Goal: Task Accomplishment & Management: Complete application form

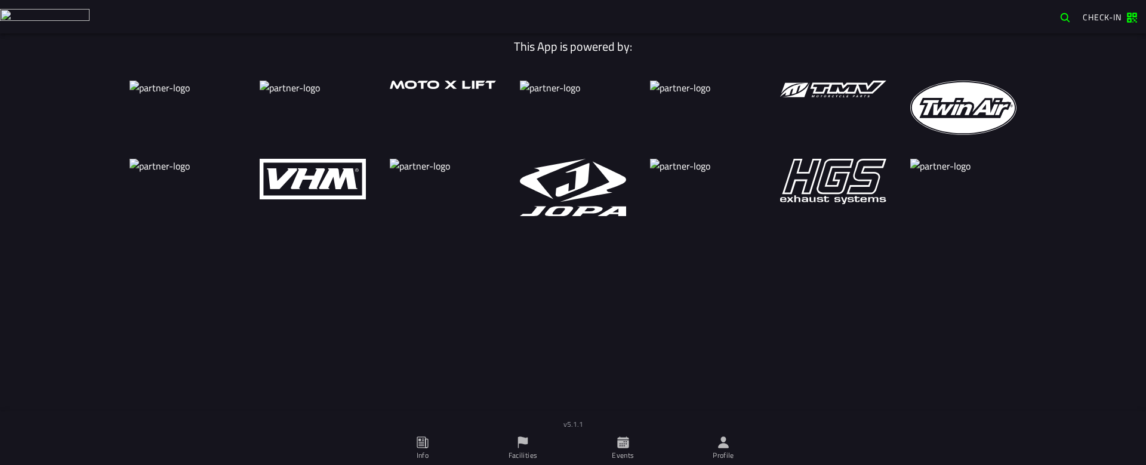
click at [535, 442] on span "Facilities" at bounding box center [523, 448] width 86 height 33
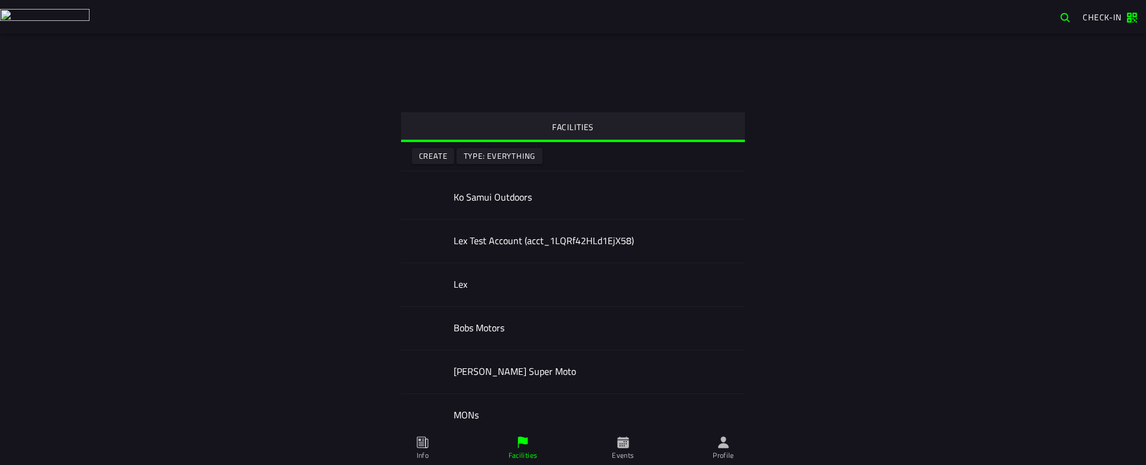
click at [0, 0] on slot "Create" at bounding box center [0, 0] width 0 height 0
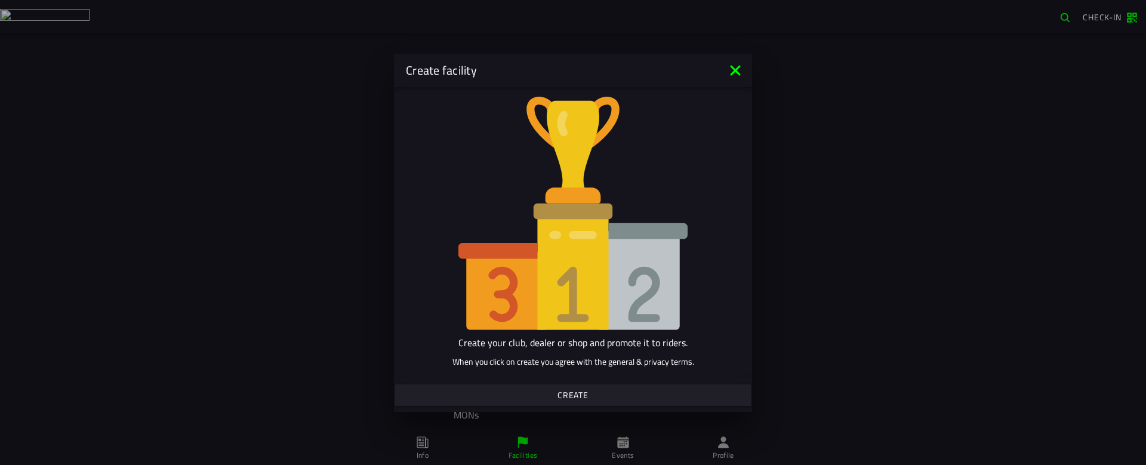
drag, startPoint x: 223, startPoint y: 233, endPoint x: 315, endPoint y: 280, distance: 103.6
click at [223, 233] on ion-backdrop at bounding box center [573, 232] width 1146 height 465
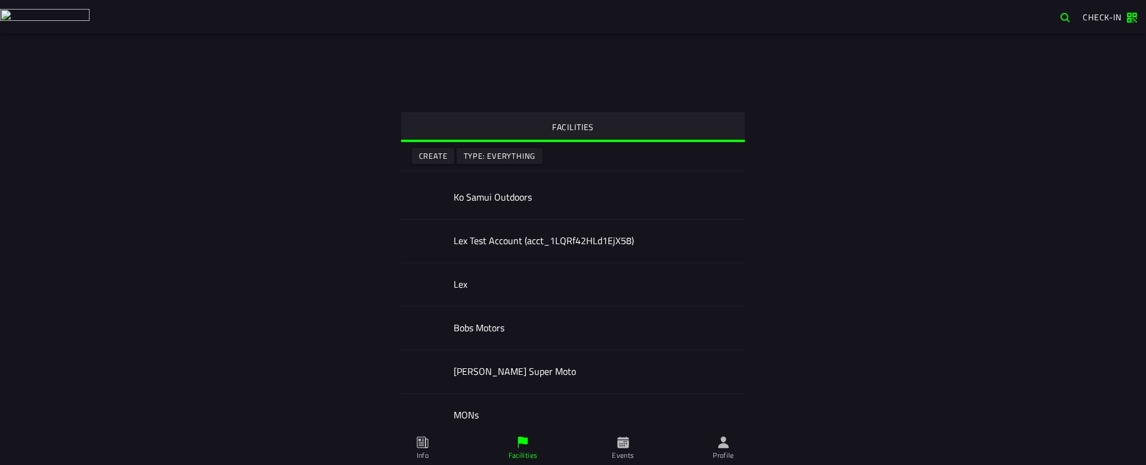
click at [0, 0] on slot "Create" at bounding box center [0, 0] width 0 height 0
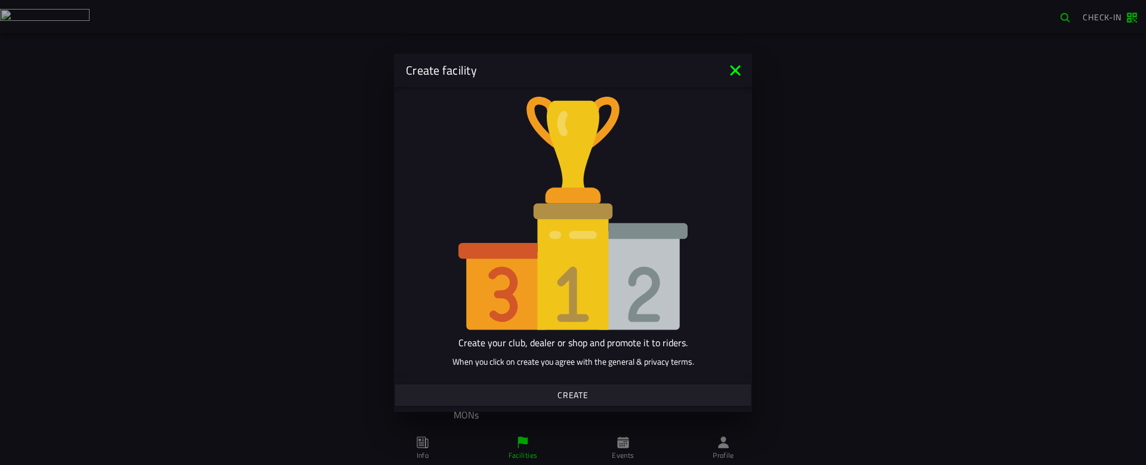
click at [619, 392] on span "Create" at bounding box center [572, 395] width 337 height 8
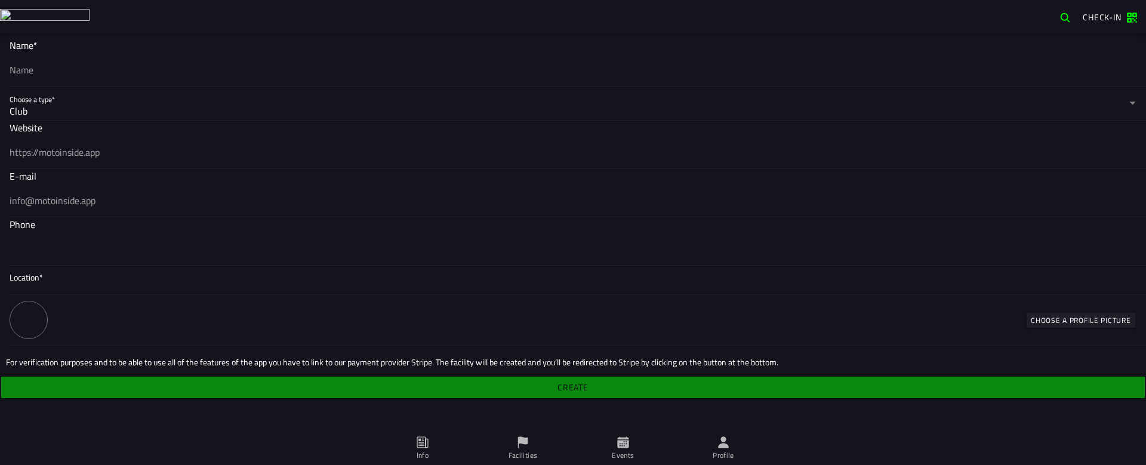
click at [24, 19] on img at bounding box center [45, 17] width 90 height 16
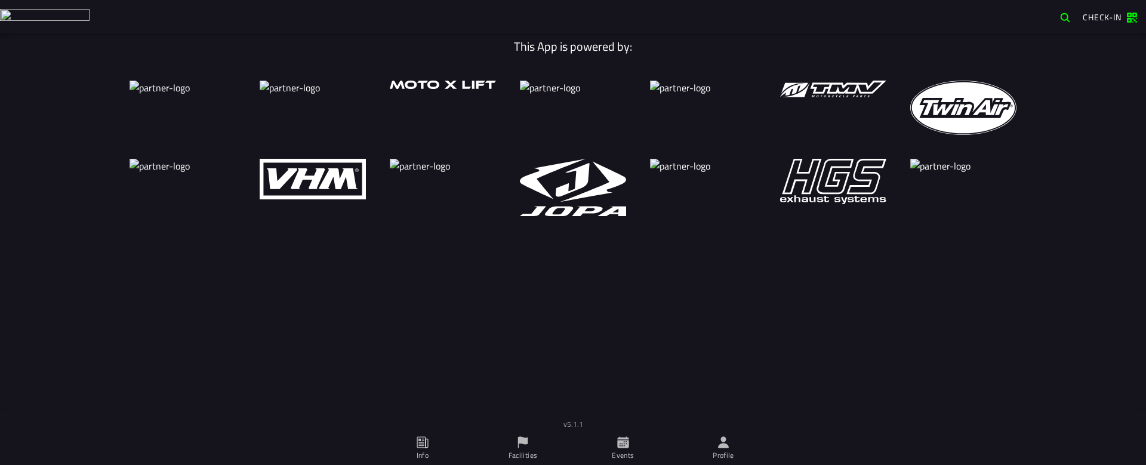
click at [634, 436] on span "Events" at bounding box center [623, 448] width 86 height 33
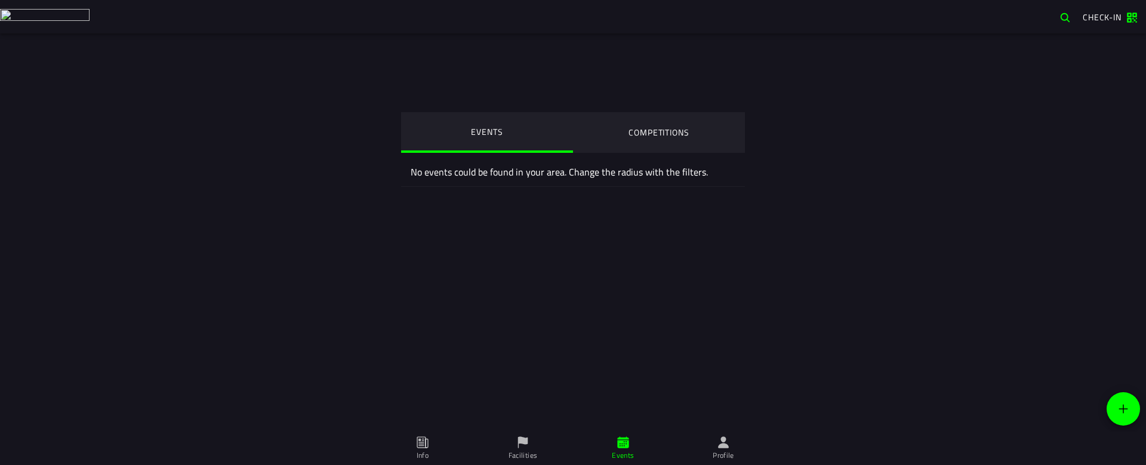
click at [663, 132] on ion-segment-button "COMPETITIONS" at bounding box center [659, 132] width 172 height 41
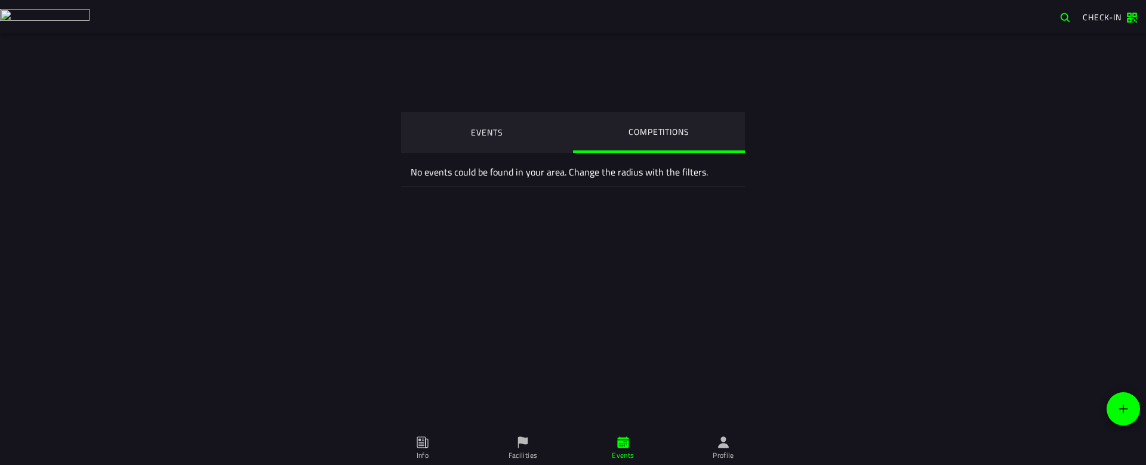
click at [726, 448] on icon at bounding box center [723, 442] width 13 height 13
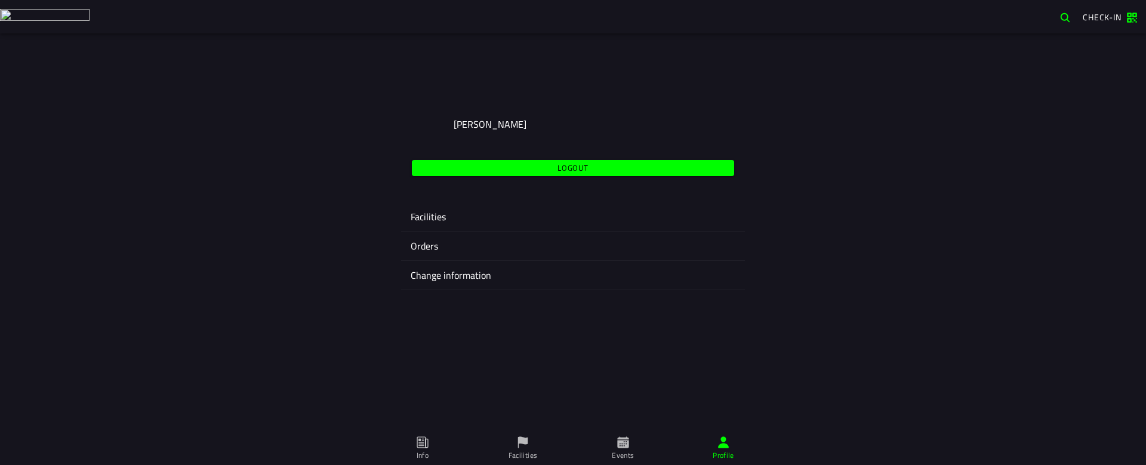
click at [457, 223] on ion-label "Facilities" at bounding box center [573, 217] width 325 height 14
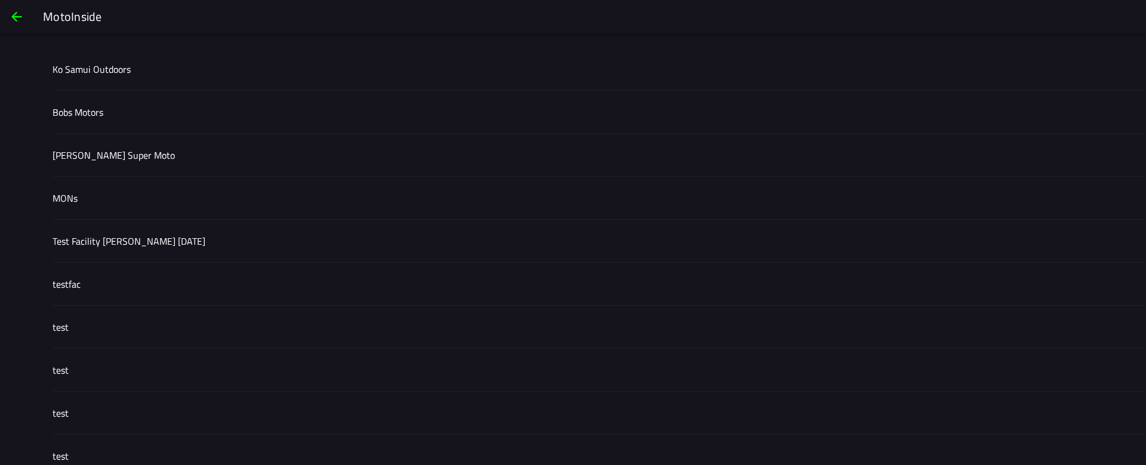
drag, startPoint x: 156, startPoint y: 107, endPoint x: 161, endPoint y: 115, distance: 9.4
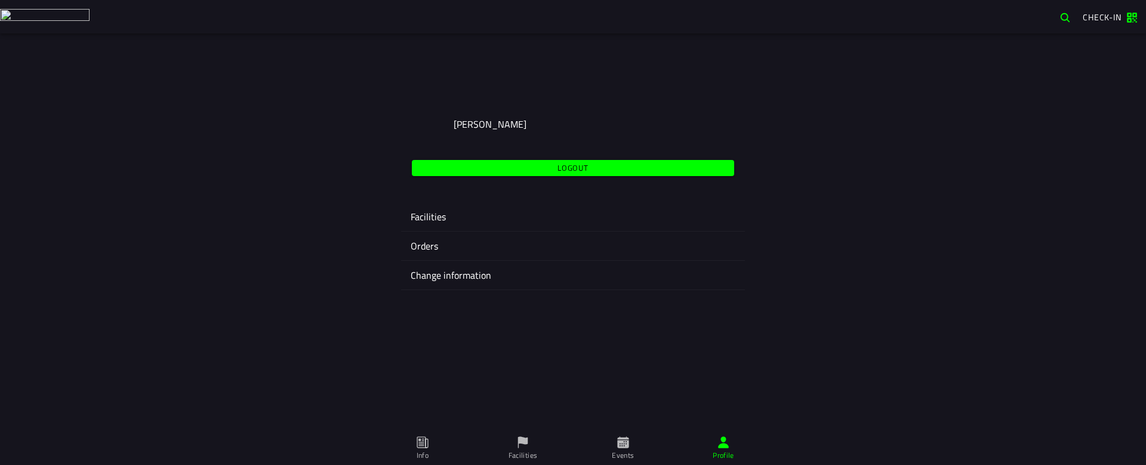
click at [466, 244] on ion-label "Orders" at bounding box center [573, 246] width 325 height 14
click at [494, 280] on ion-label "Change information" at bounding box center [573, 275] width 325 height 14
click at [510, 442] on span "Facilities" at bounding box center [523, 448] width 86 height 33
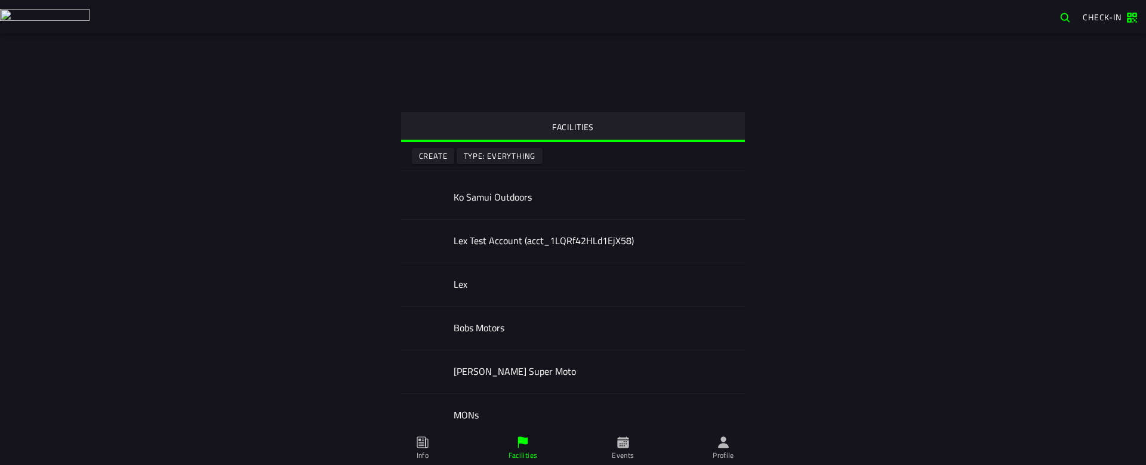
click at [0, 0] on slot "Create" at bounding box center [0, 0] width 0 height 0
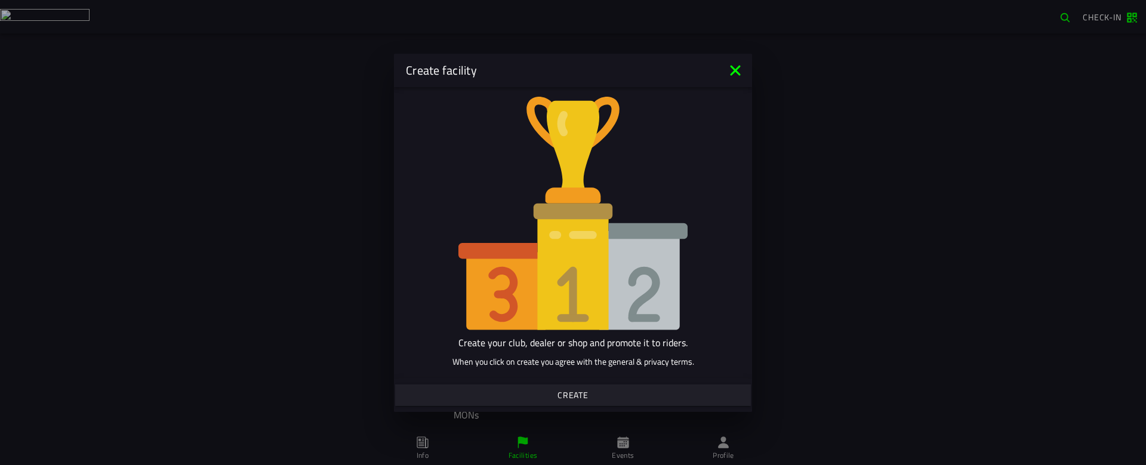
click at [609, 393] on span "Create" at bounding box center [572, 395] width 337 height 8
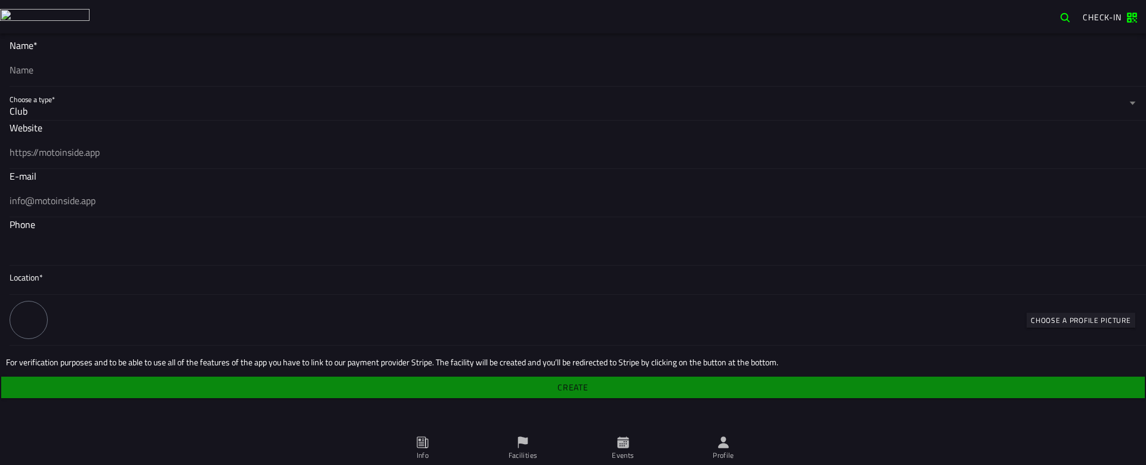
click at [130, 235] on div at bounding box center [573, 248] width 1127 height 33
click at [130, 242] on input "tel" at bounding box center [573, 249] width 1127 height 14
click at [121, 104] on div "Club" at bounding box center [568, 111] width 1117 height 14
click at [121, 103] on button "Choose a type* Club" at bounding box center [573, 103] width 1127 height 33
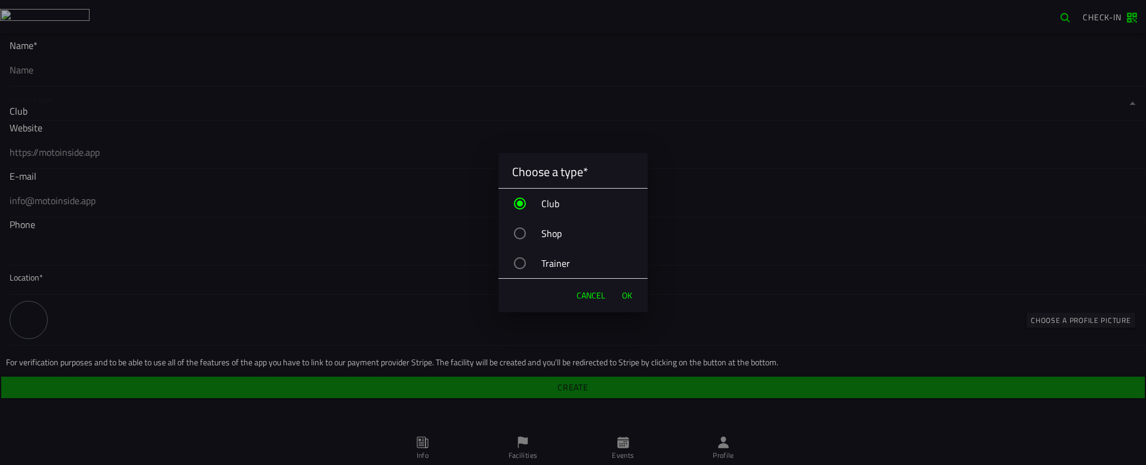
drag, startPoint x: 566, startPoint y: 230, endPoint x: 590, endPoint y: 263, distance: 40.6
click at [567, 230] on div "Shop" at bounding box center [579, 234] width 137 height 30
click at [627, 292] on span "OK" at bounding box center [627, 296] width 10 height 12
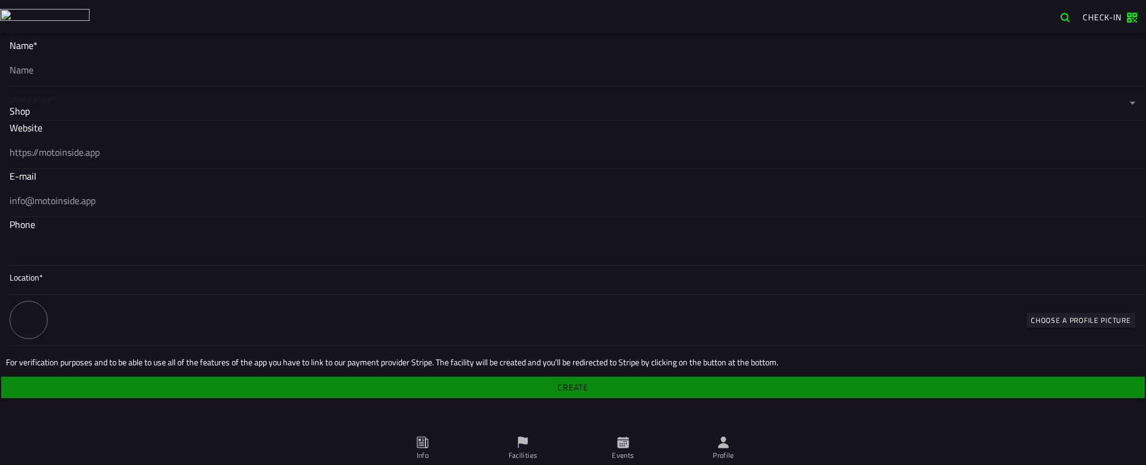
click at [138, 116] on div "Shop" at bounding box center [568, 111] width 1117 height 14
click at [138, 116] on button "Choose a type* Shop" at bounding box center [573, 103] width 1127 height 33
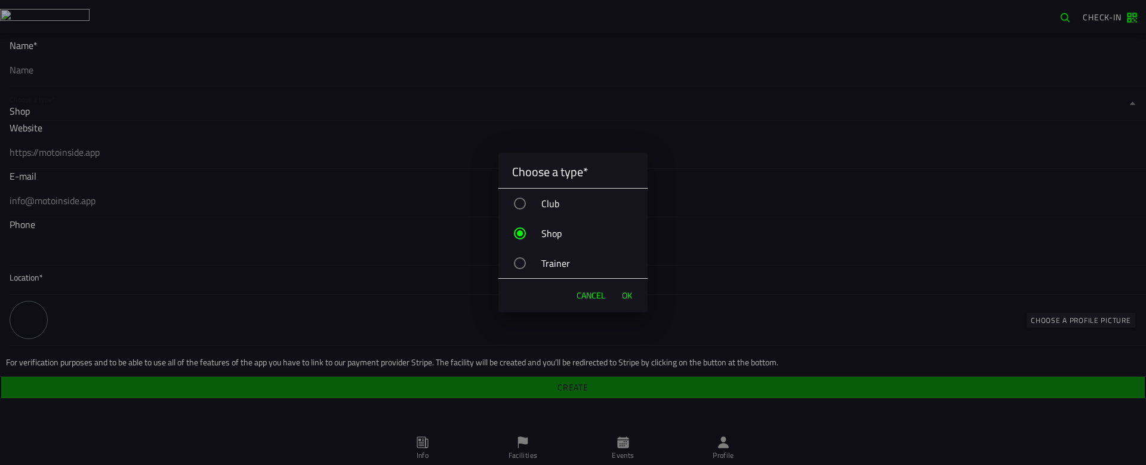
click at [596, 296] on span "Cancel" at bounding box center [591, 296] width 29 height 12
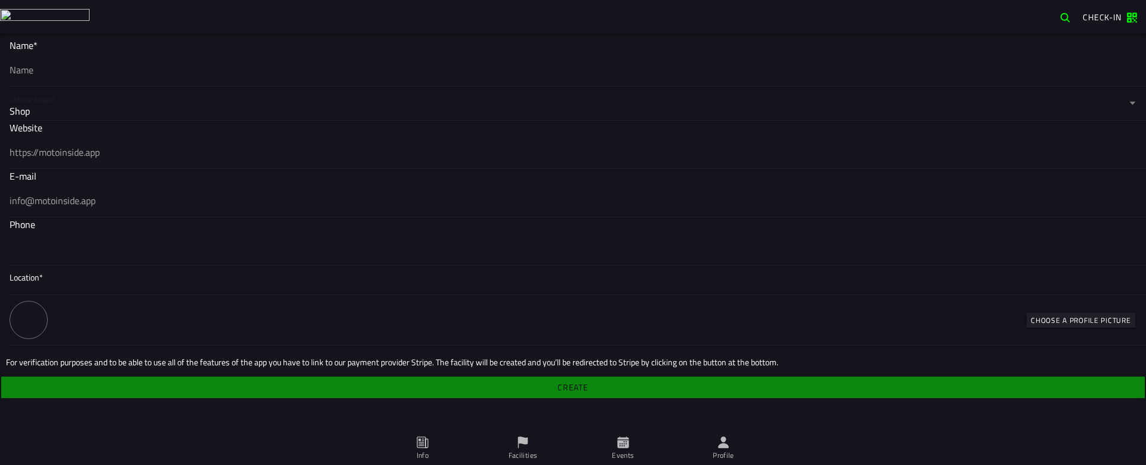
click at [84, 100] on label "Choose a type* Shop" at bounding box center [573, 103] width 1127 height 33
click at [84, 100] on button "Choose a type* Shop" at bounding box center [573, 103] width 1127 height 33
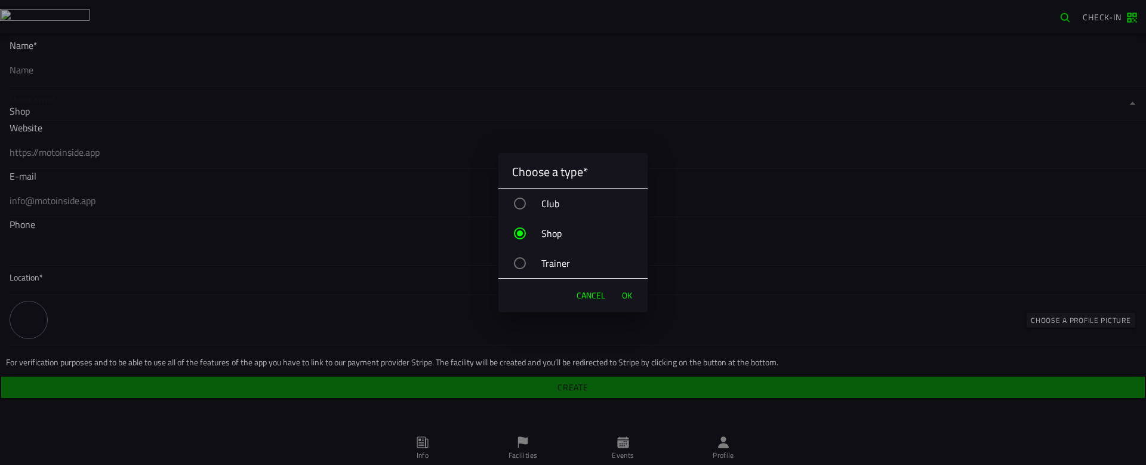
click at [550, 201] on div "Club" at bounding box center [579, 204] width 137 height 30
click at [626, 290] on span "OK" at bounding box center [627, 296] width 10 height 12
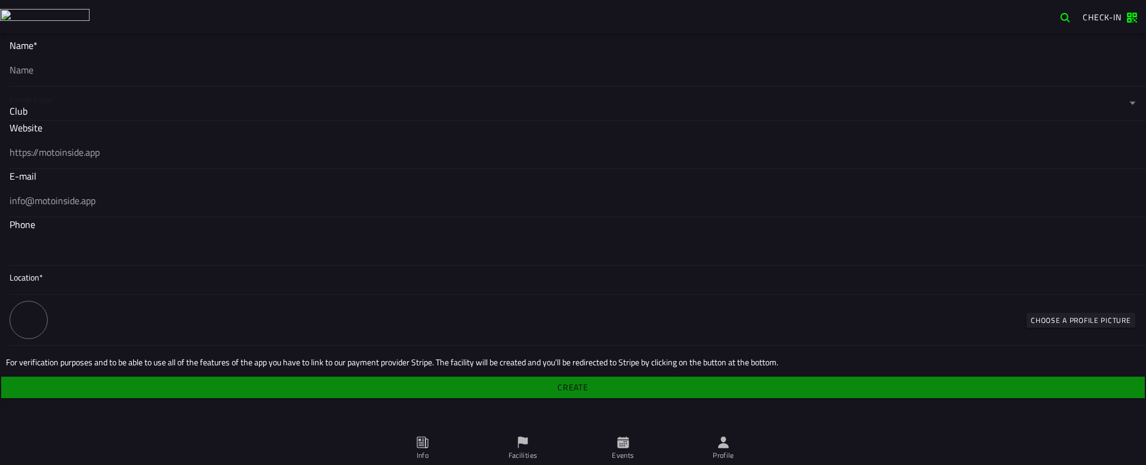
click at [181, 67] on input "text" at bounding box center [573, 70] width 1127 height 14
click at [179, 99] on label "Choose a type* Club" at bounding box center [573, 103] width 1127 height 33
click at [179, 99] on button "Choose a type* Club" at bounding box center [573, 103] width 1127 height 33
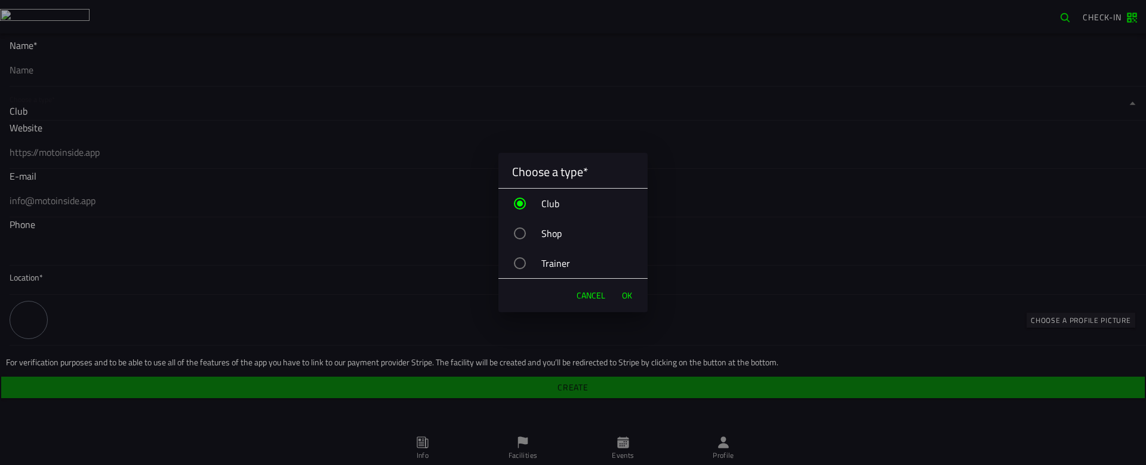
drag, startPoint x: 552, startPoint y: 234, endPoint x: 565, endPoint y: 241, distance: 15.0
click at [553, 234] on div "Shop" at bounding box center [579, 234] width 137 height 30
click at [628, 296] on span "OK" at bounding box center [627, 296] width 10 height 12
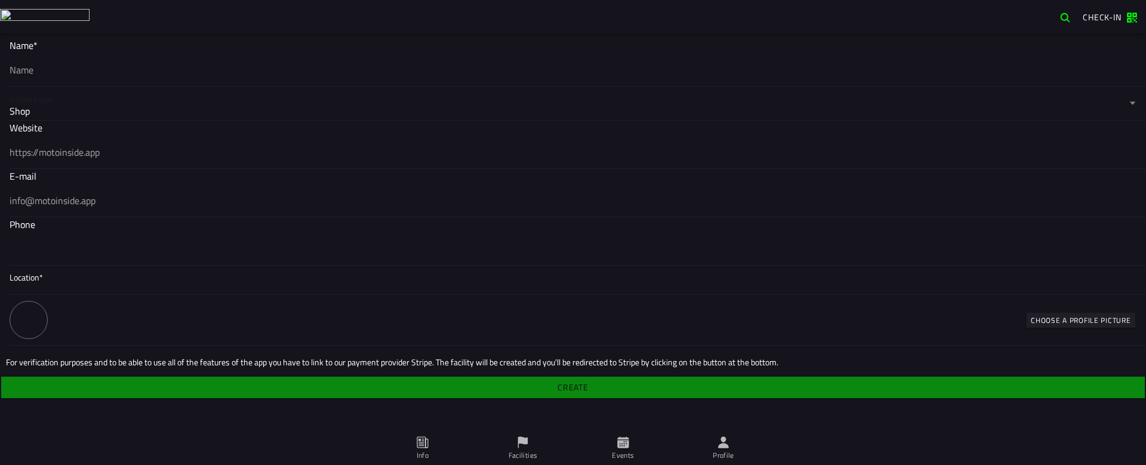
click at [218, 151] on input "text" at bounding box center [573, 152] width 1127 height 14
click at [188, 199] on input "text" at bounding box center [573, 200] width 1127 height 14
click at [167, 131] on ion-input "Website" at bounding box center [573, 145] width 1127 height 48
click at [165, 108] on div "Shop" at bounding box center [568, 111] width 1117 height 14
click at [165, 108] on button "Choose a type* Shop" at bounding box center [573, 103] width 1127 height 33
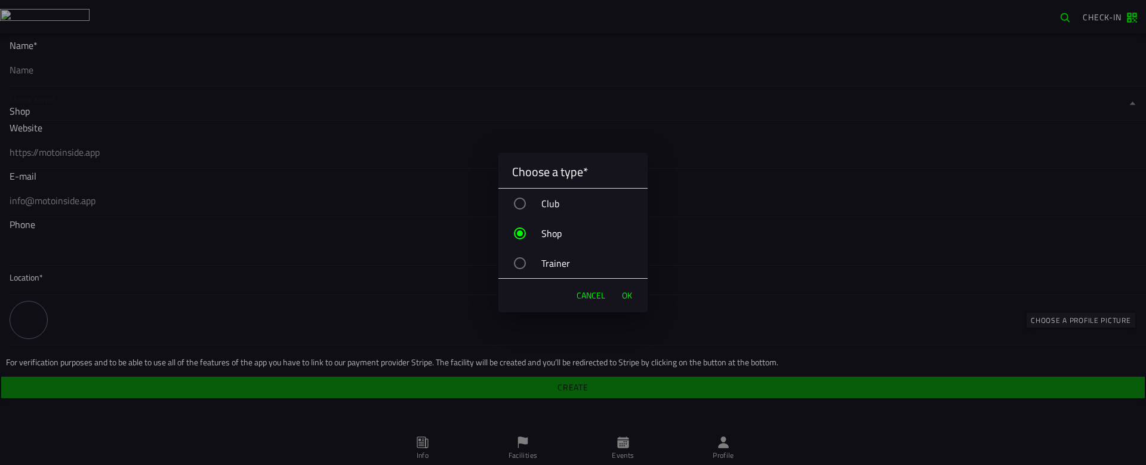
drag, startPoint x: 549, startPoint y: 198, endPoint x: 660, endPoint y: 272, distance: 133.1
click at [550, 198] on div "Club" at bounding box center [579, 204] width 137 height 30
click at [626, 292] on span "OK" at bounding box center [627, 296] width 10 height 12
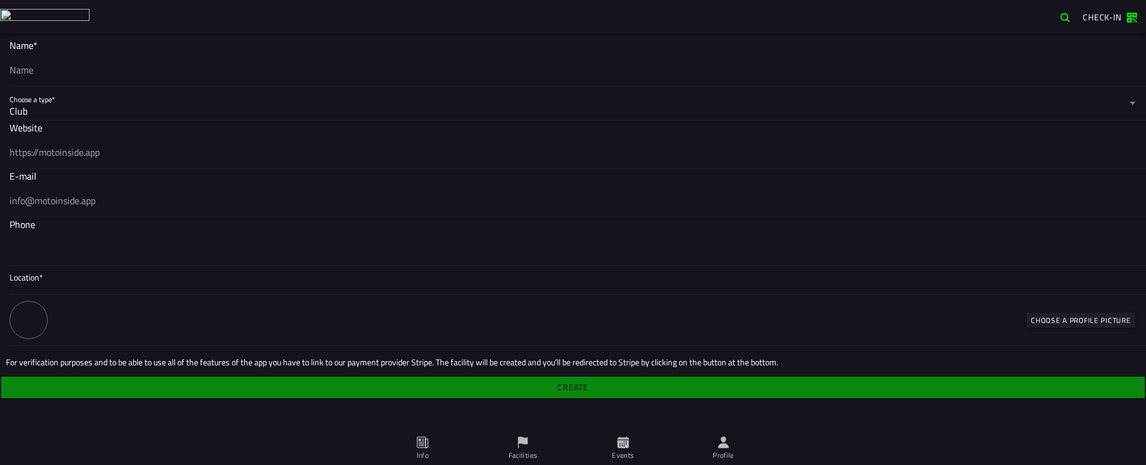
click at [127, 153] on input "text" at bounding box center [573, 152] width 1127 height 14
click at [88, 277] on span "Location*" at bounding box center [573, 278] width 1127 height 12
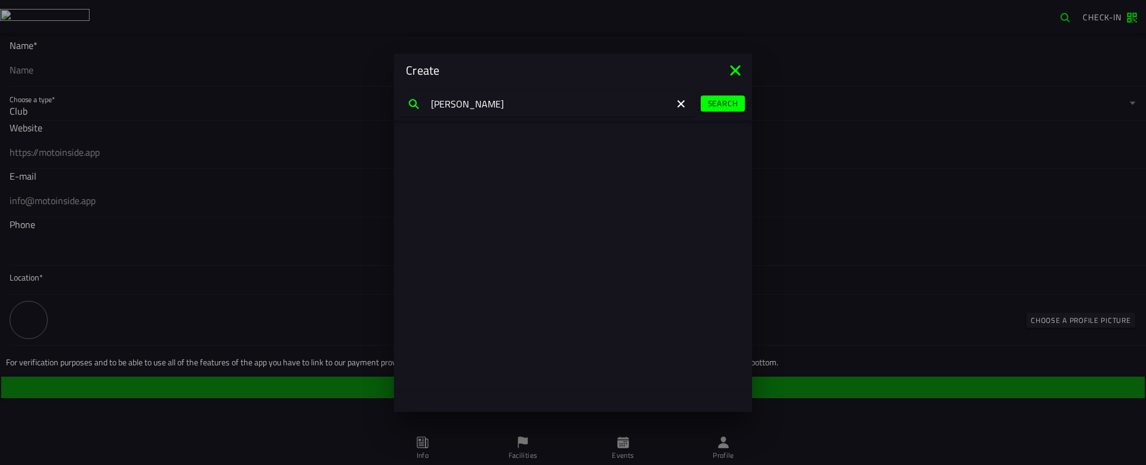
type input "[PERSON_NAME]"
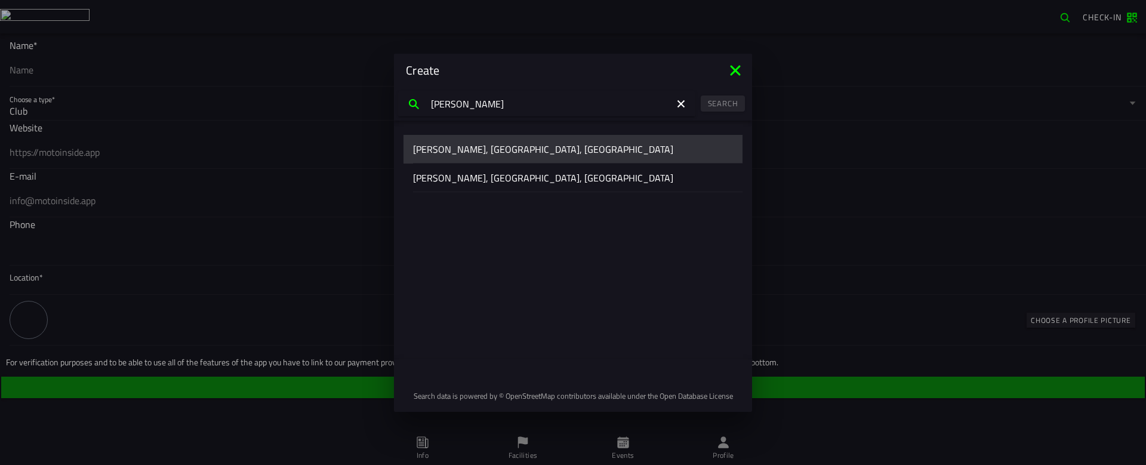
click at [404, 135] on button "[PERSON_NAME], [GEOGRAPHIC_DATA], [GEOGRAPHIC_DATA]" at bounding box center [573, 149] width 339 height 29
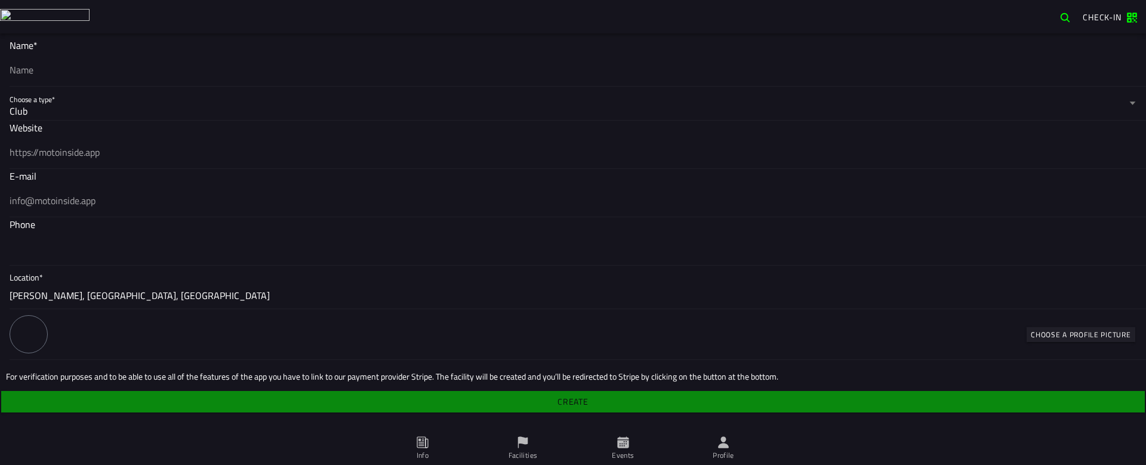
click at [216, 289] on ion-label "Location* [GEOGRAPHIC_DATA], [GEOGRAPHIC_DATA], [GEOGRAPHIC_DATA]" at bounding box center [573, 287] width 1127 height 31
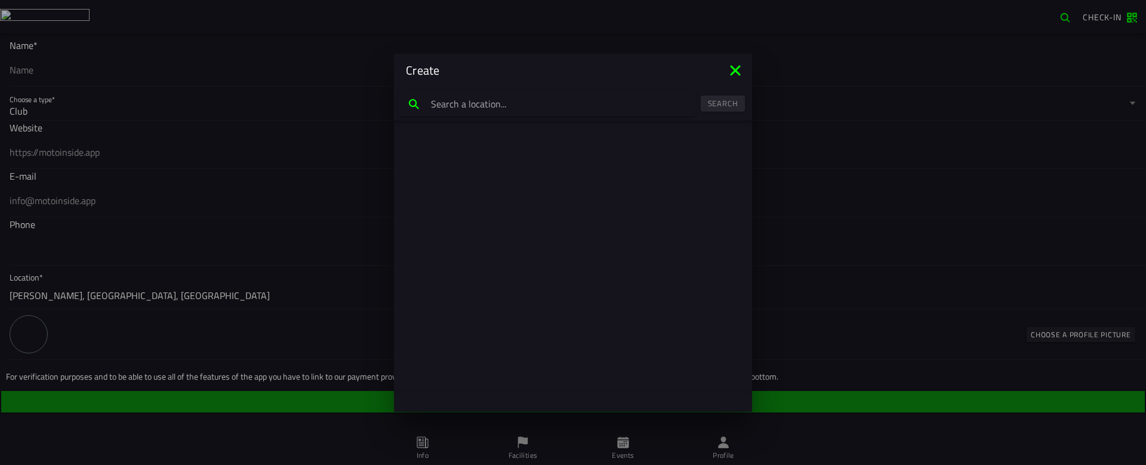
click at [735, 69] on icon at bounding box center [735, 70] width 10 height 10
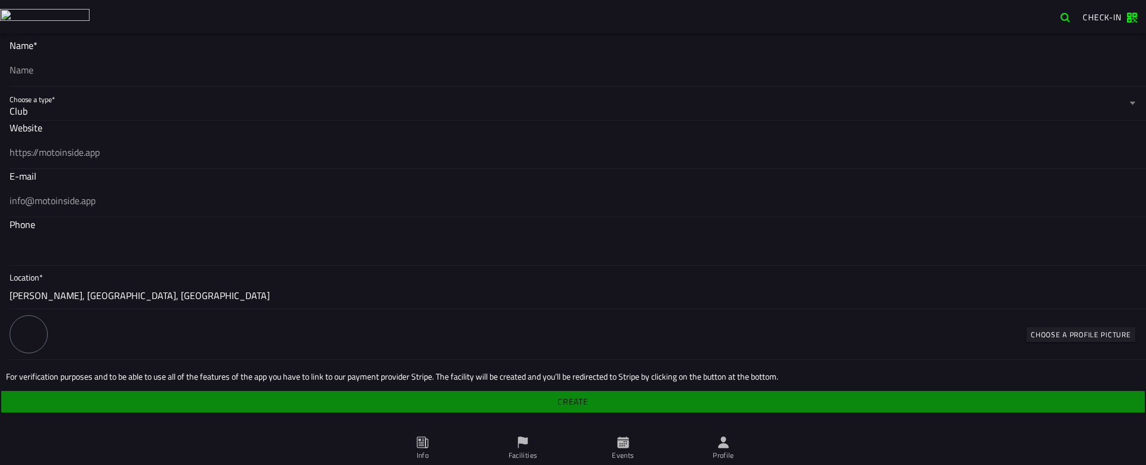
click at [227, 200] on input "text" at bounding box center [573, 200] width 1127 height 14
click at [161, 159] on input "text" at bounding box center [573, 152] width 1127 height 14
click at [165, 117] on div "Club" at bounding box center [568, 111] width 1117 height 14
click at [165, 117] on button "Choose a type* Club" at bounding box center [573, 103] width 1127 height 33
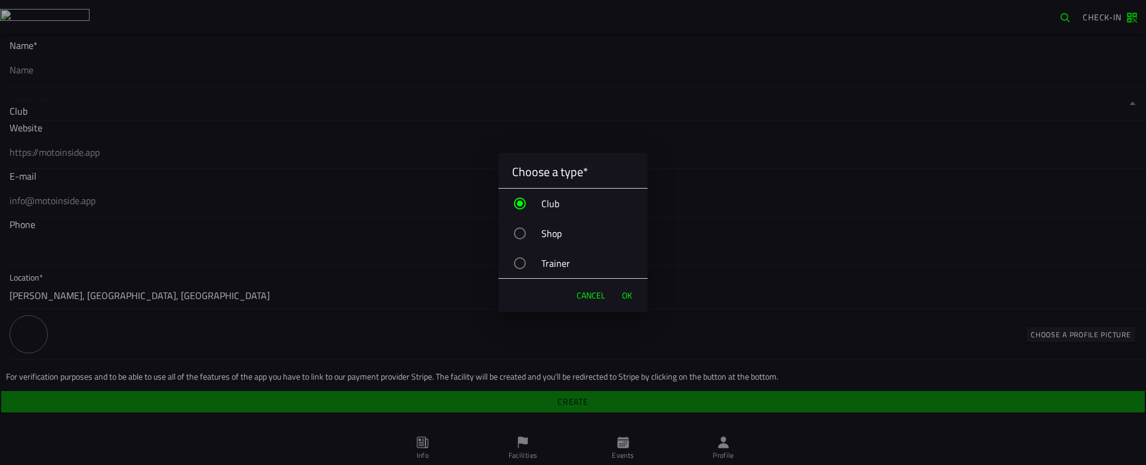
drag, startPoint x: 579, startPoint y: 294, endPoint x: 573, endPoint y: 290, distance: 7.6
click at [579, 294] on span "Cancel" at bounding box center [591, 296] width 29 height 12
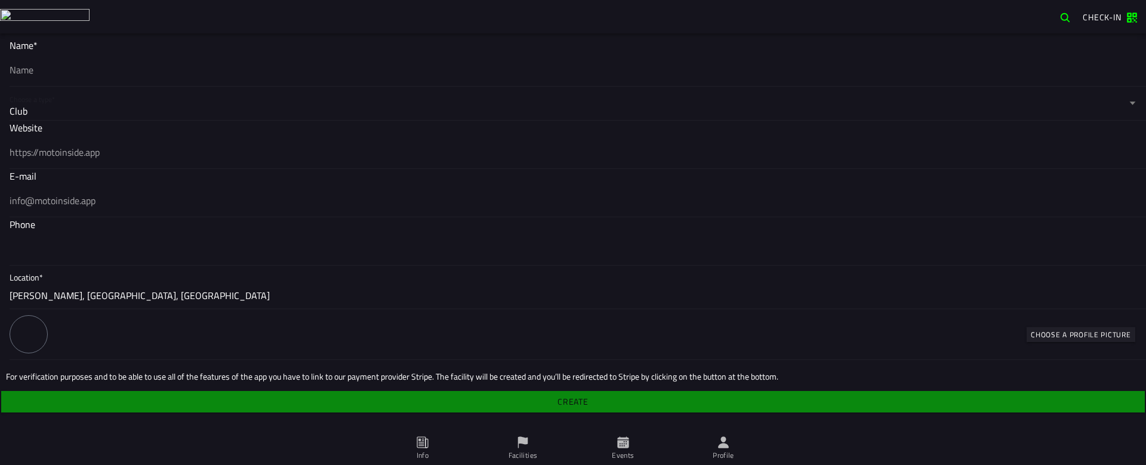
click at [0, 0] on slot "Choose a profile picture" at bounding box center [0, 0] width 0 height 0
click at [528, 437] on icon at bounding box center [522, 442] width 13 height 13
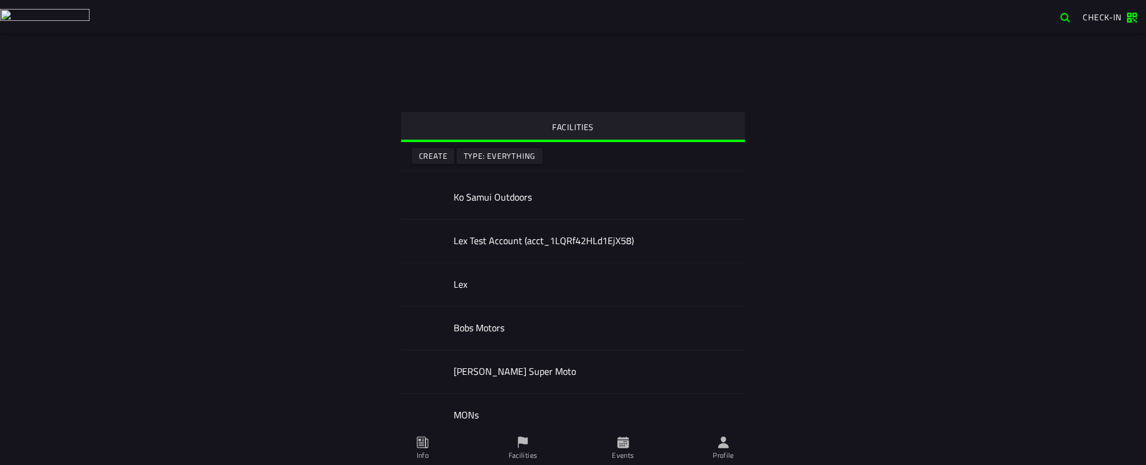
click at [483, 329] on h2 "Bobs Motors" at bounding box center [595, 327] width 282 height 11
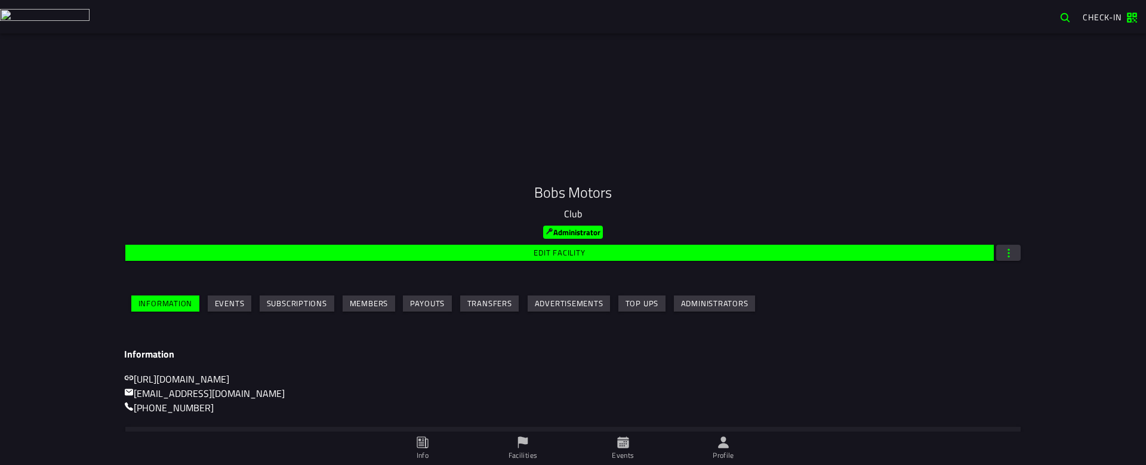
click at [0, 0] on slot "Advertisements" at bounding box center [0, 0] width 0 height 0
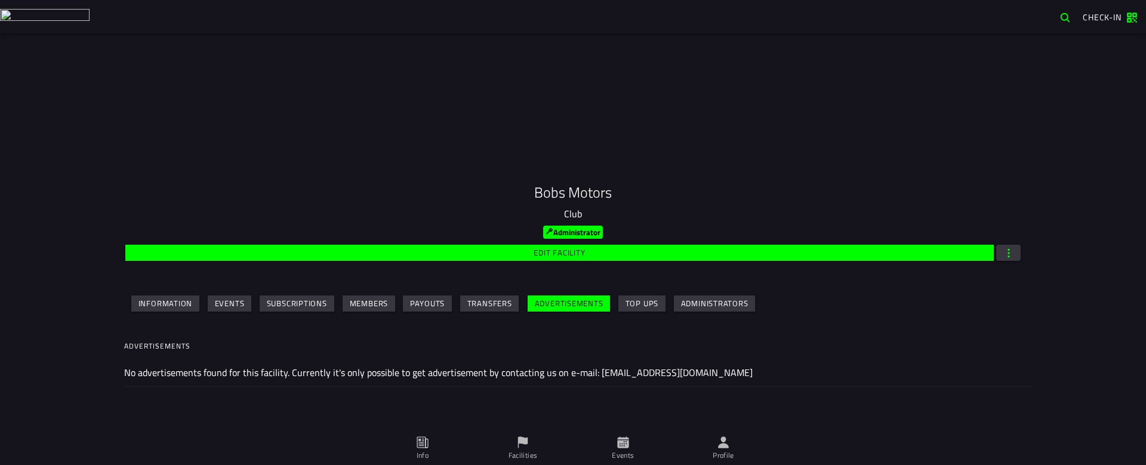
click at [0, 0] on slot "Events" at bounding box center [0, 0] width 0 height 0
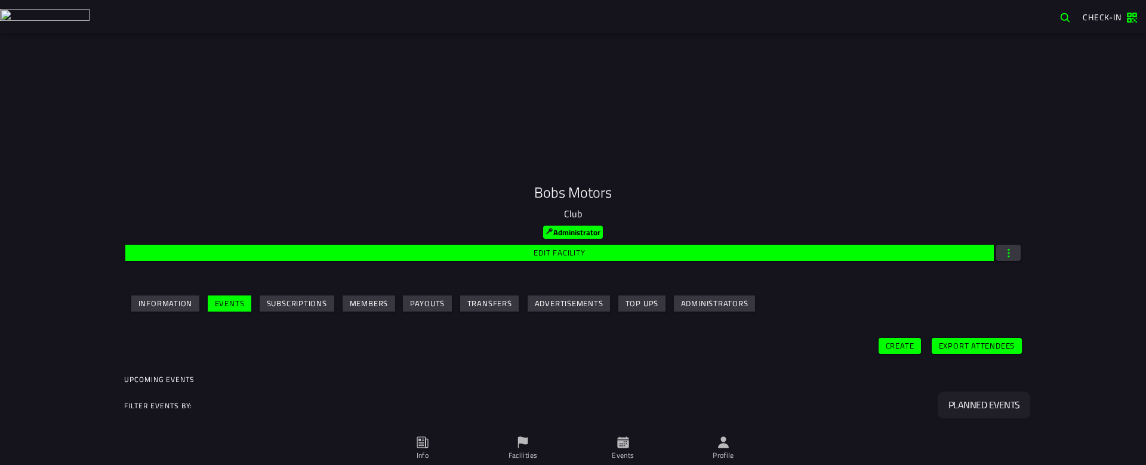
click at [0, 0] on slot "Export attendees" at bounding box center [0, 0] width 0 height 0
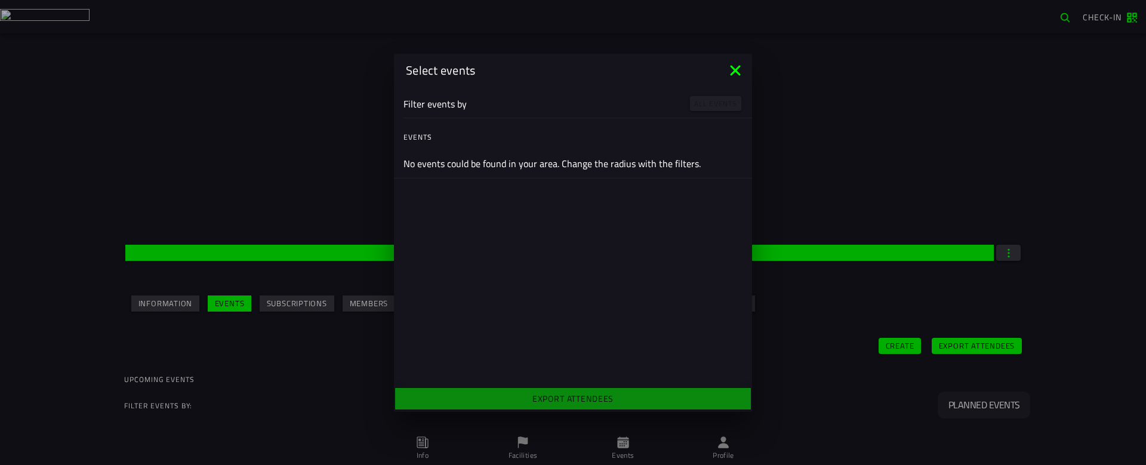
click at [1083, 279] on ion-backdrop at bounding box center [573, 232] width 1146 height 465
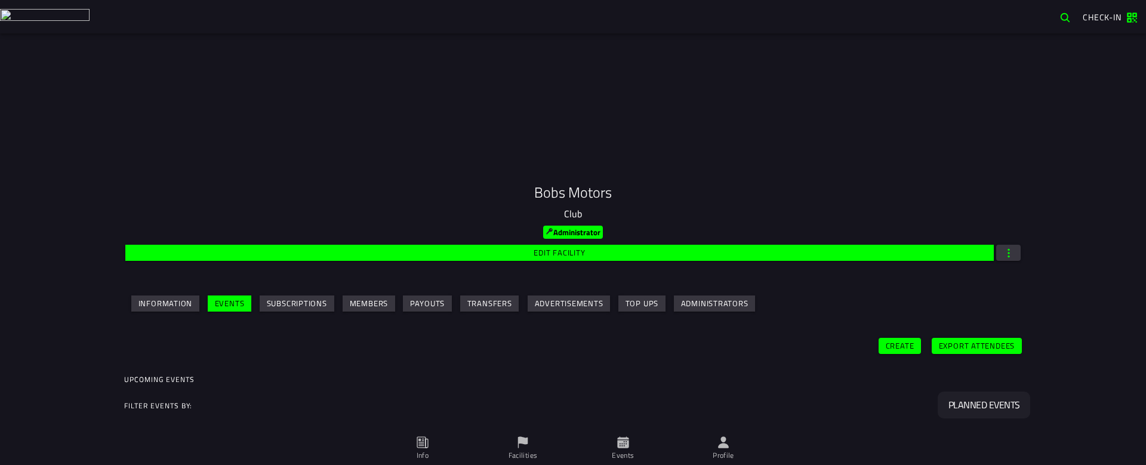
click at [0, 0] on slot "Create" at bounding box center [0, 0] width 0 height 0
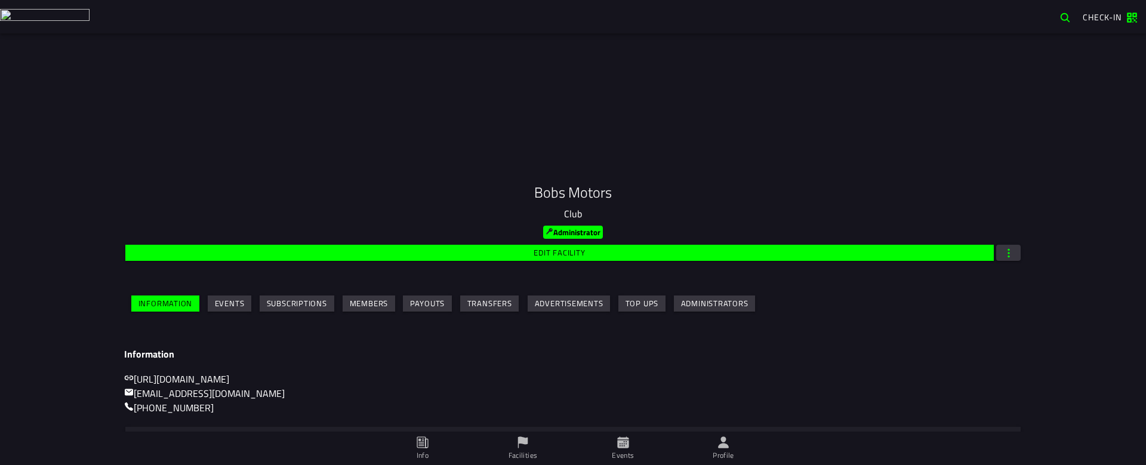
click at [208, 307] on button "Events" at bounding box center [230, 304] width 44 height 16
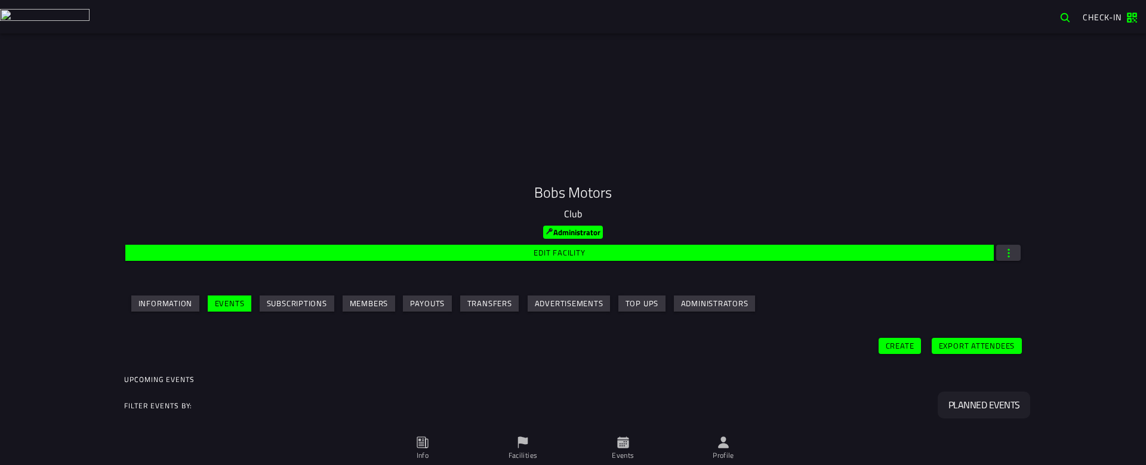
click at [0, 0] on slot "Planned events" at bounding box center [0, 0] width 0 height 0
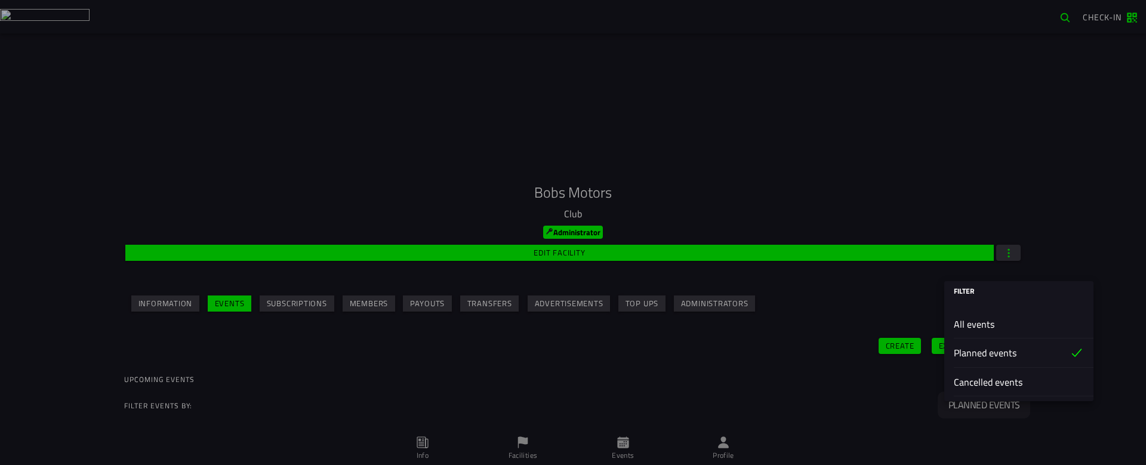
click at [1091, 248] on ion-backdrop at bounding box center [573, 232] width 1146 height 465
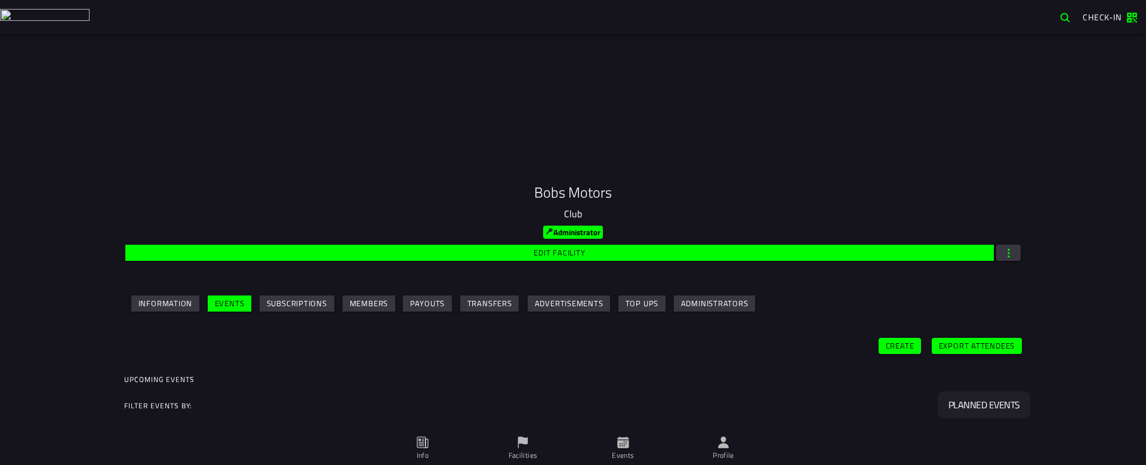
click at [0, 0] on slot "Create" at bounding box center [0, 0] width 0 height 0
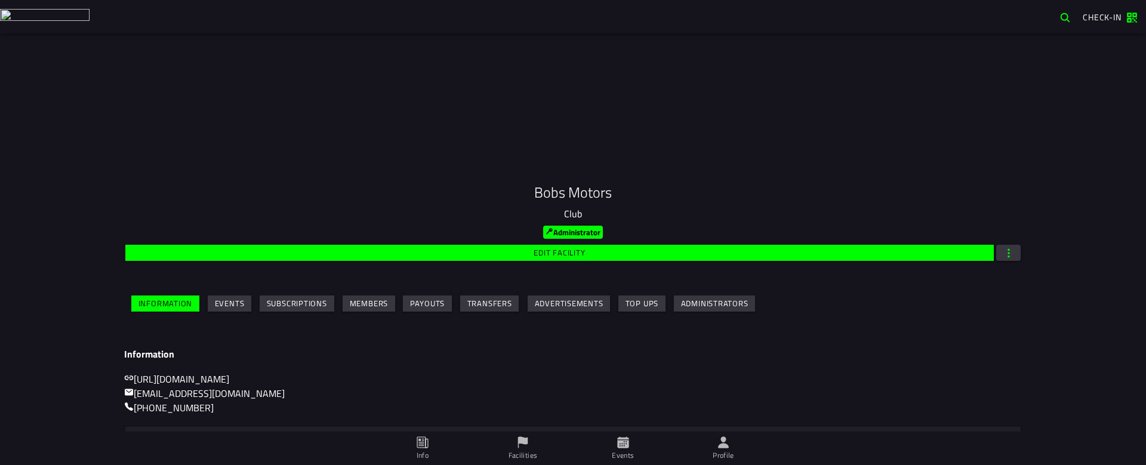
click at [236, 297] on button "Events" at bounding box center [230, 304] width 44 height 16
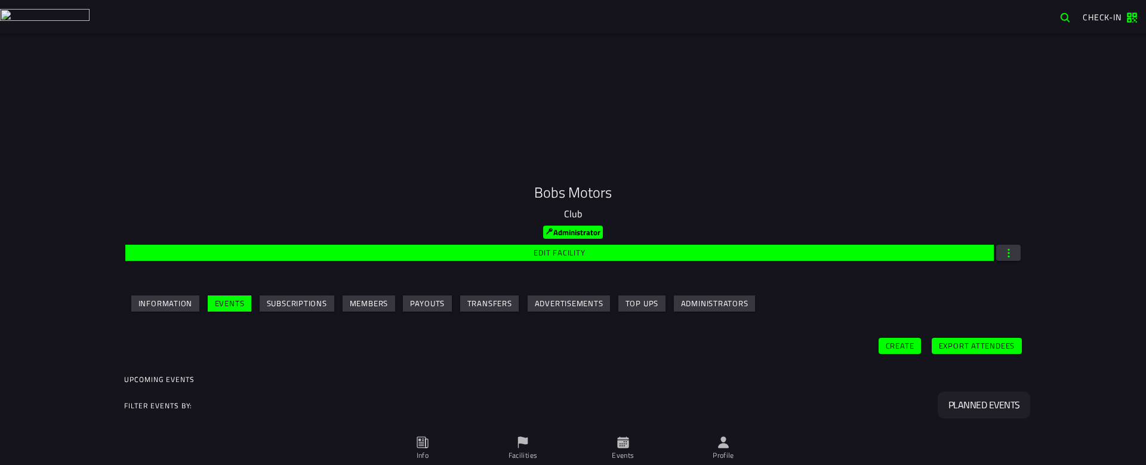
click at [0, 0] on slot "Subscriptions" at bounding box center [0, 0] width 0 height 0
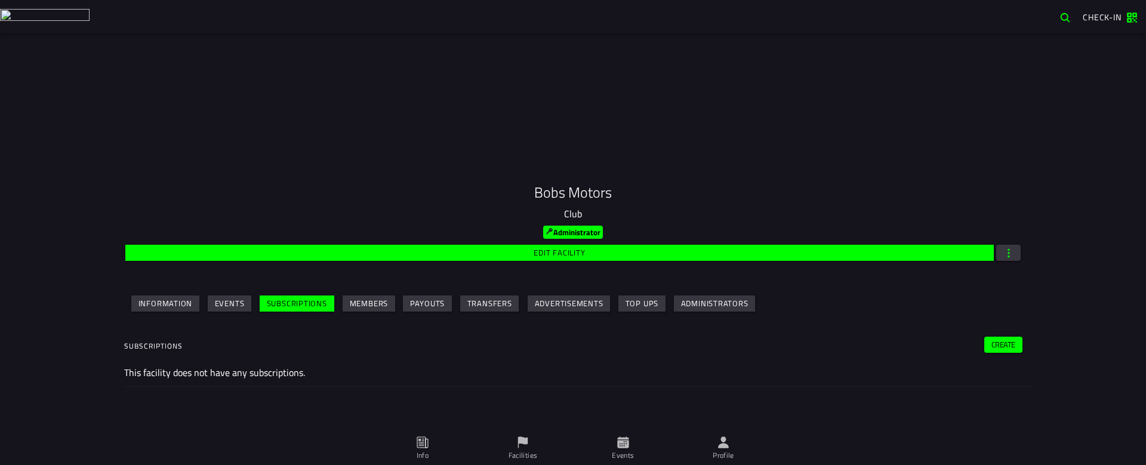
click at [0, 0] on slot "Members" at bounding box center [0, 0] width 0 height 0
click at [0, 0] on slot "Subscriptions" at bounding box center [0, 0] width 0 height 0
click at [0, 0] on slot "Create" at bounding box center [0, 0] width 0 height 0
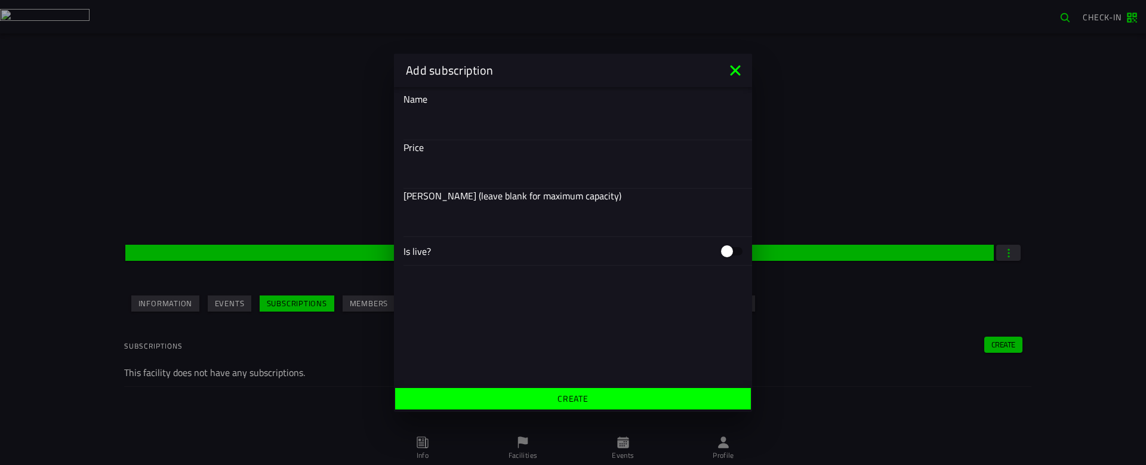
click at [886, 355] on ion-backdrop at bounding box center [573, 232] width 1146 height 465
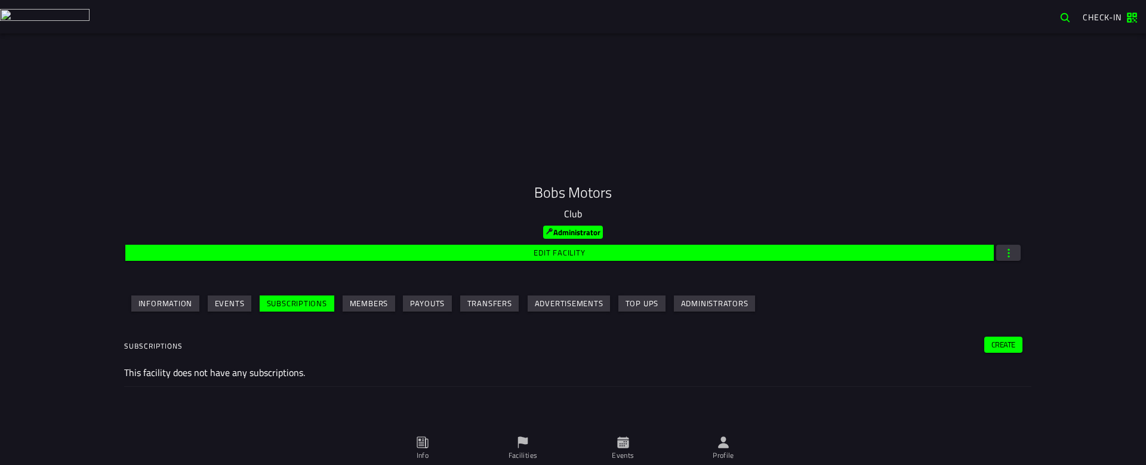
click at [1004, 336] on div "Subscriptions Create" at bounding box center [578, 346] width 908 height 24
click at [0, 0] on slot "Create" at bounding box center [0, 0] width 0 height 0
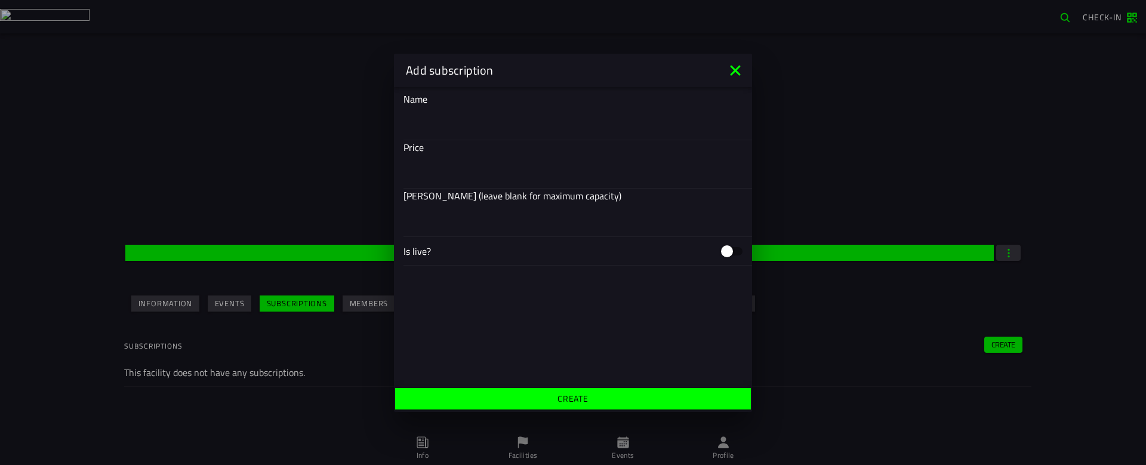
click at [736, 71] on icon at bounding box center [735, 70] width 10 height 10
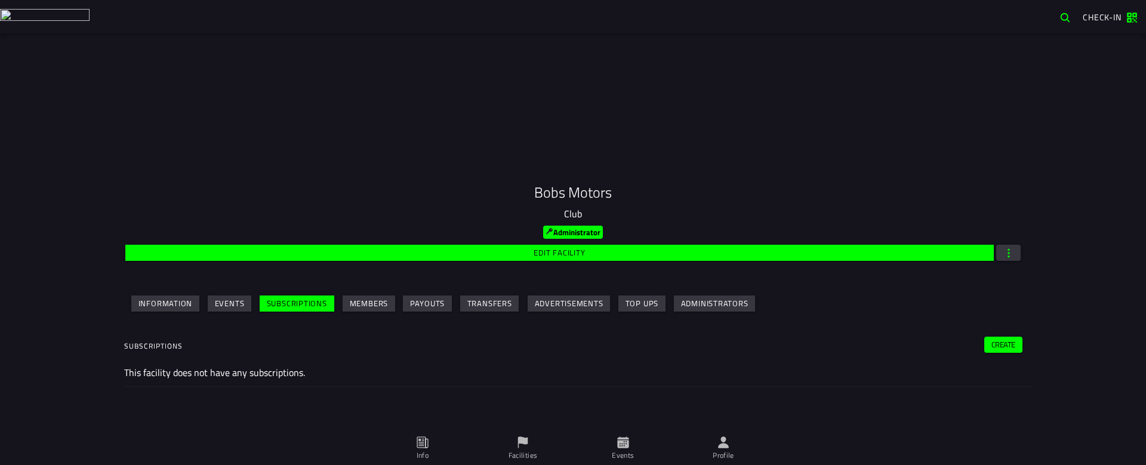
click at [0, 0] on slot "Payouts" at bounding box center [0, 0] width 0 height 0
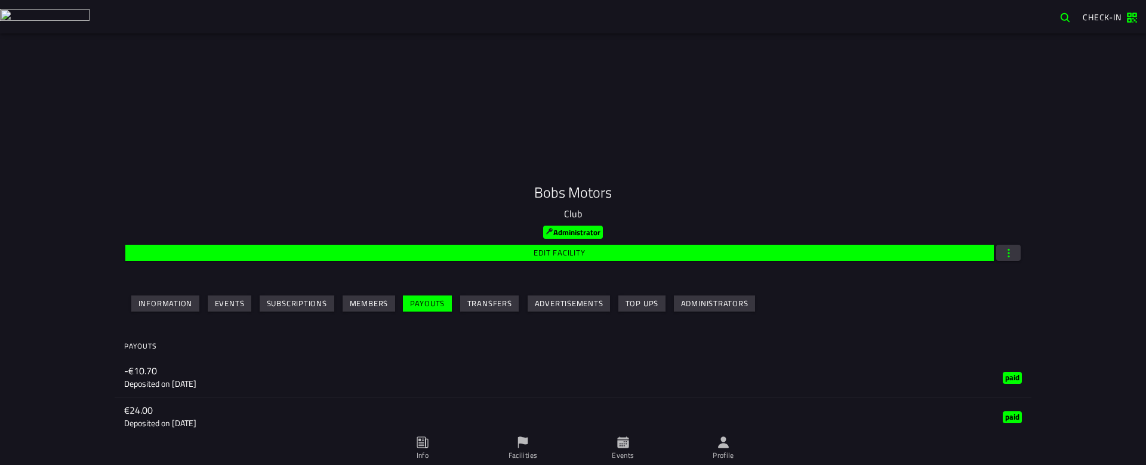
click at [0, 0] on slot "Transfers" at bounding box center [0, 0] width 0 height 0
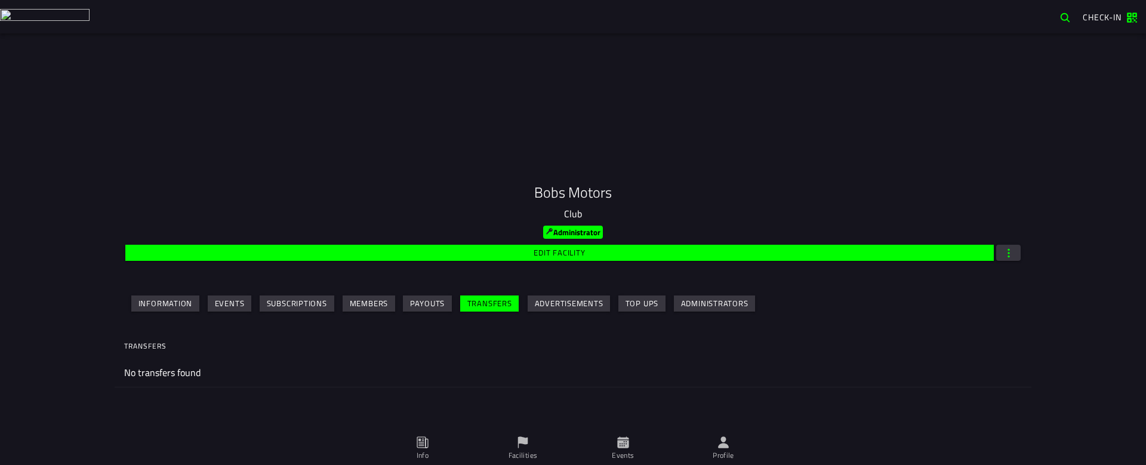
click at [624, 438] on icon at bounding box center [623, 442] width 13 height 13
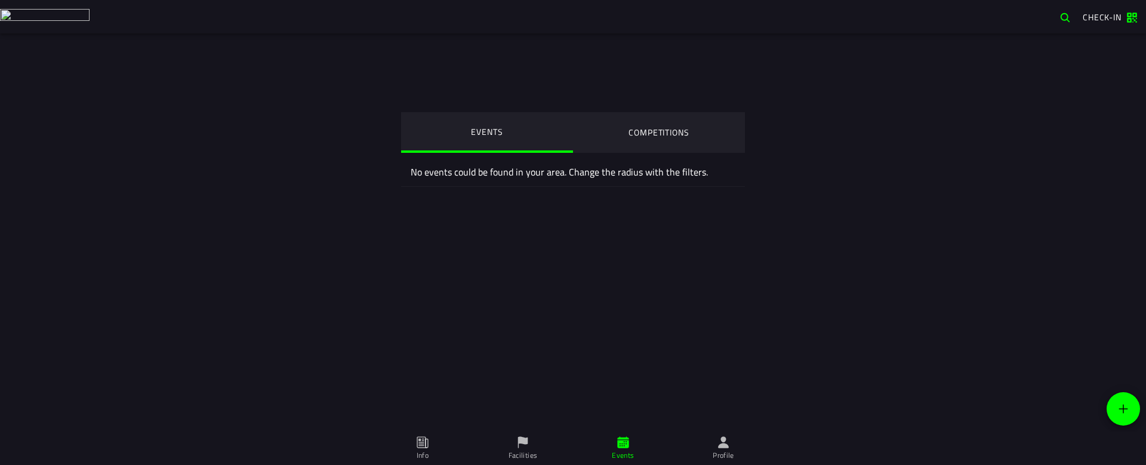
drag, startPoint x: 667, startPoint y: 328, endPoint x: 652, endPoint y: 331, distance: 15.4
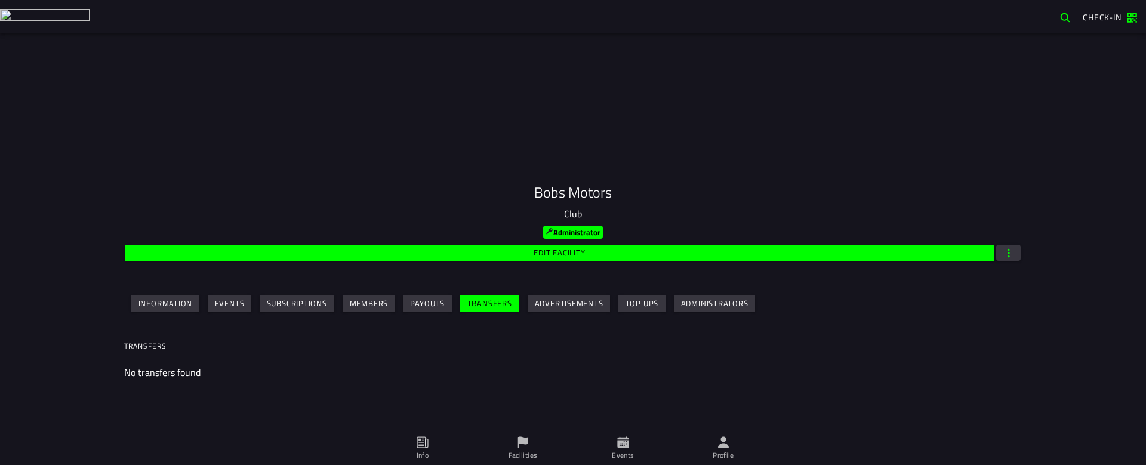
click at [0, 0] on slot "Advertisements" at bounding box center [0, 0] width 0 height 0
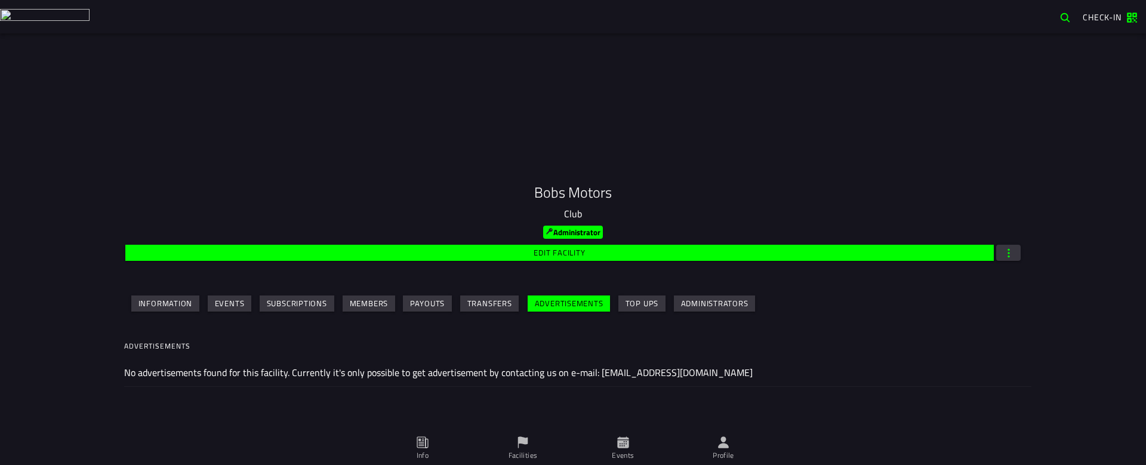
click at [628, 457] on ion-label "Events" at bounding box center [623, 455] width 22 height 11
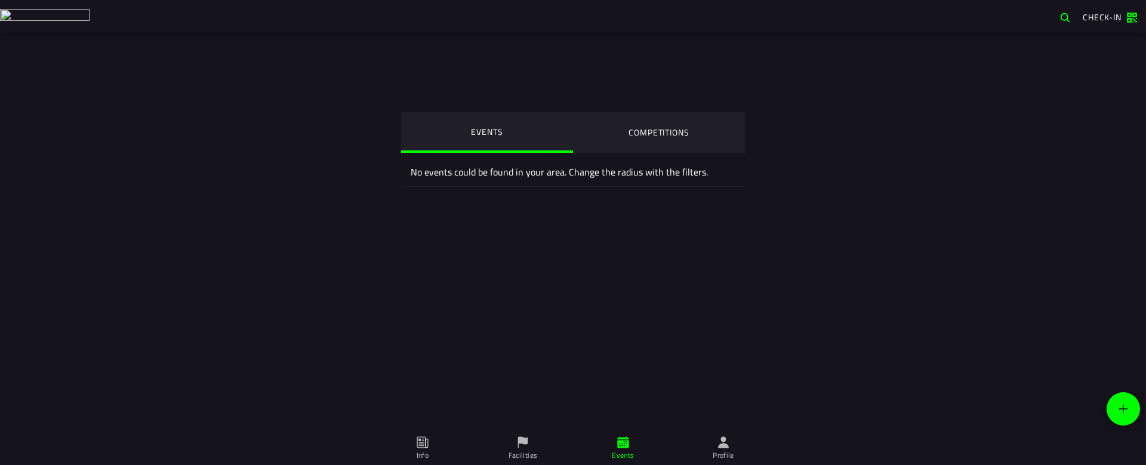
click at [524, 447] on icon at bounding box center [522, 442] width 13 height 13
drag, startPoint x: 721, startPoint y: 306, endPoint x: 710, endPoint y: 309, distance: 11.7
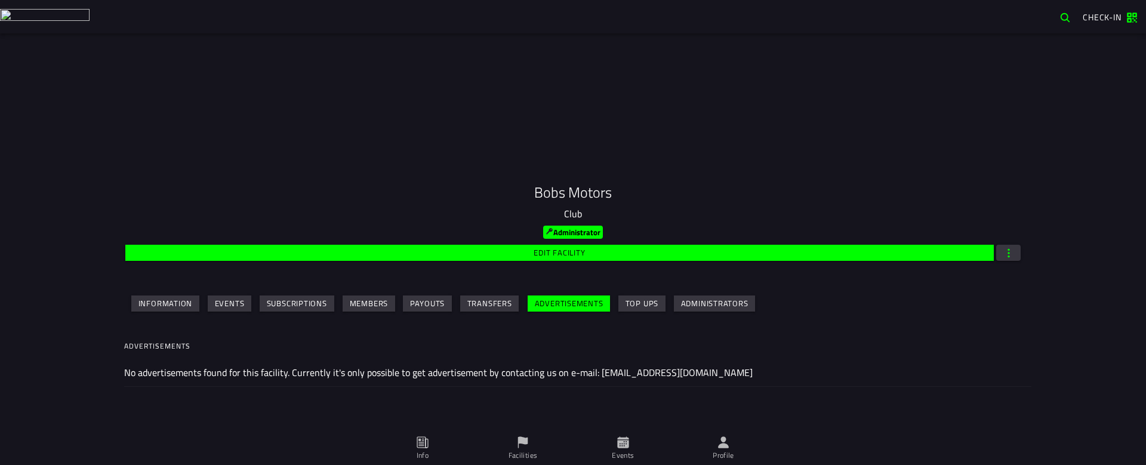
click at [0, 0] on slot "Events" at bounding box center [0, 0] width 0 height 0
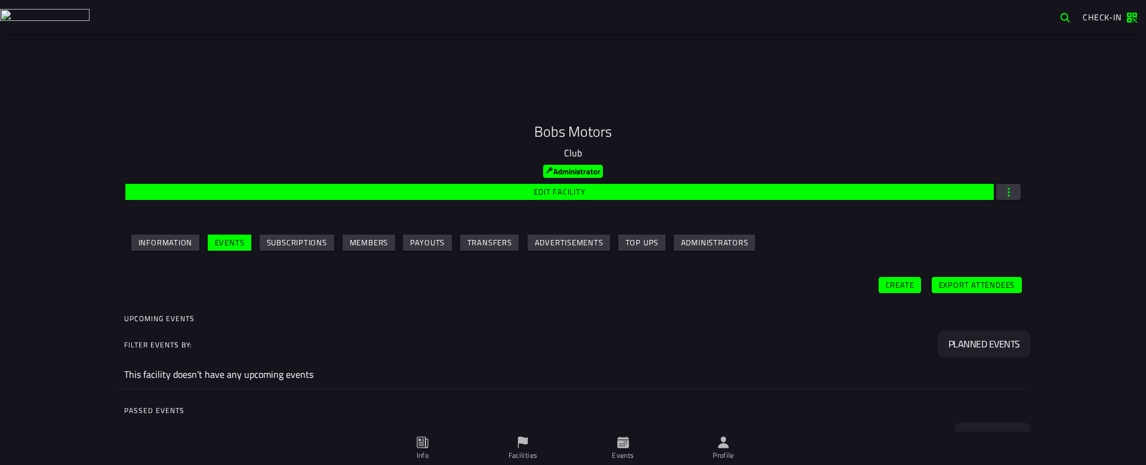
scroll to position [115, 0]
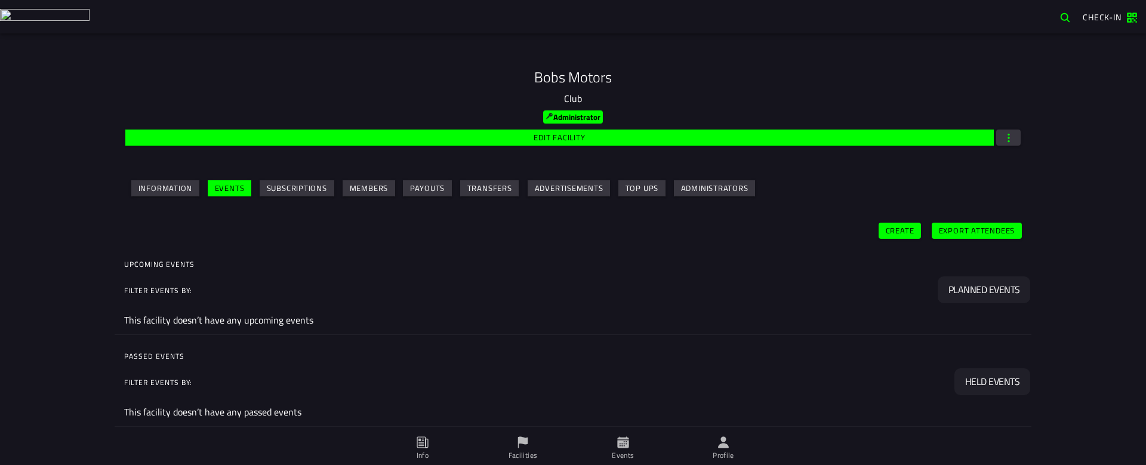
click at [623, 446] on icon at bounding box center [623, 442] width 13 height 13
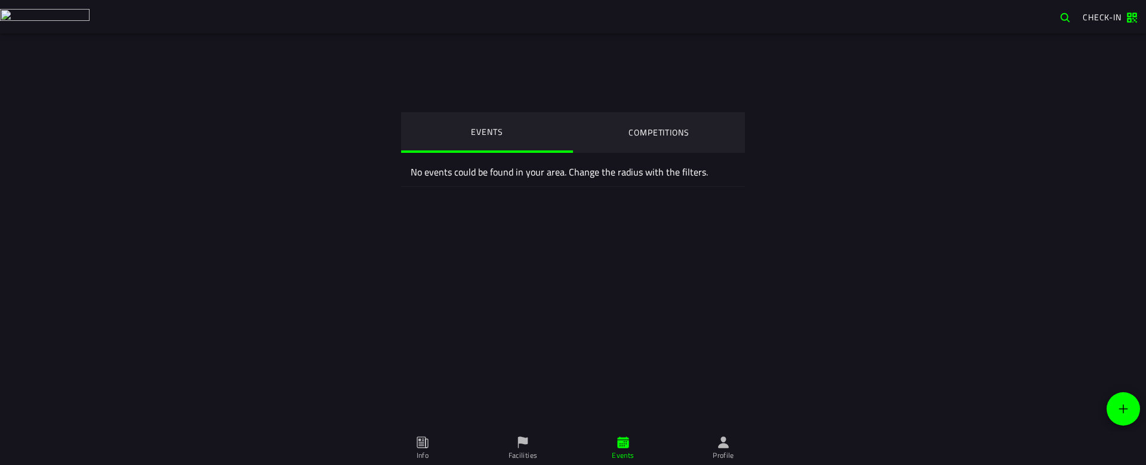
drag, startPoint x: 693, startPoint y: 300, endPoint x: 699, endPoint y: 291, distance: 10.8
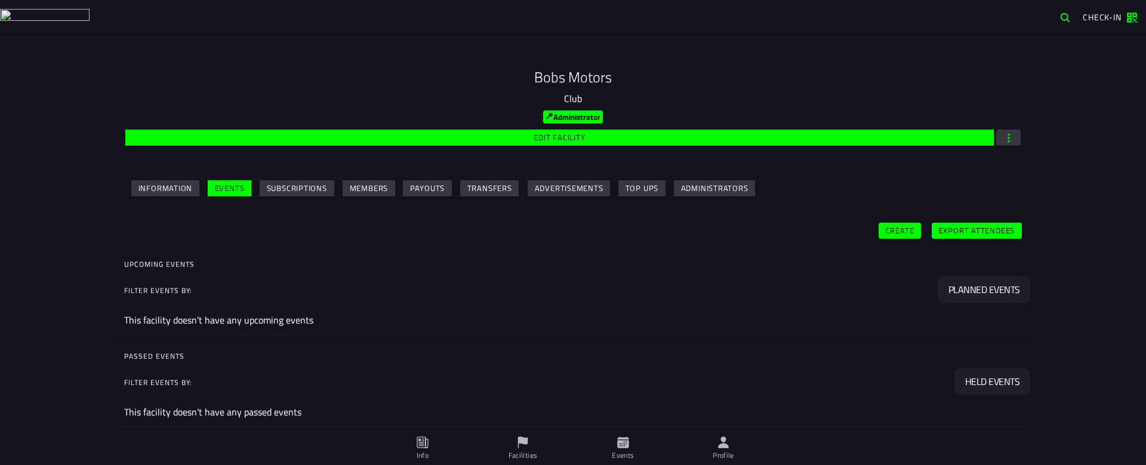
click at [0, 0] on slot "Create" at bounding box center [0, 0] width 0 height 0
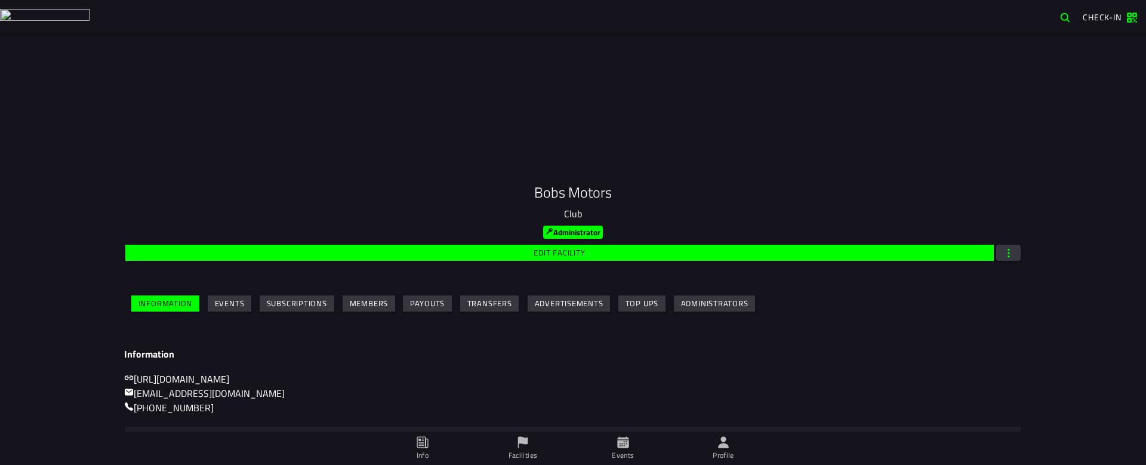
click at [623, 447] on icon at bounding box center [623, 442] width 13 height 13
drag, startPoint x: 786, startPoint y: 319, endPoint x: 767, endPoint y: 324, distance: 19.7
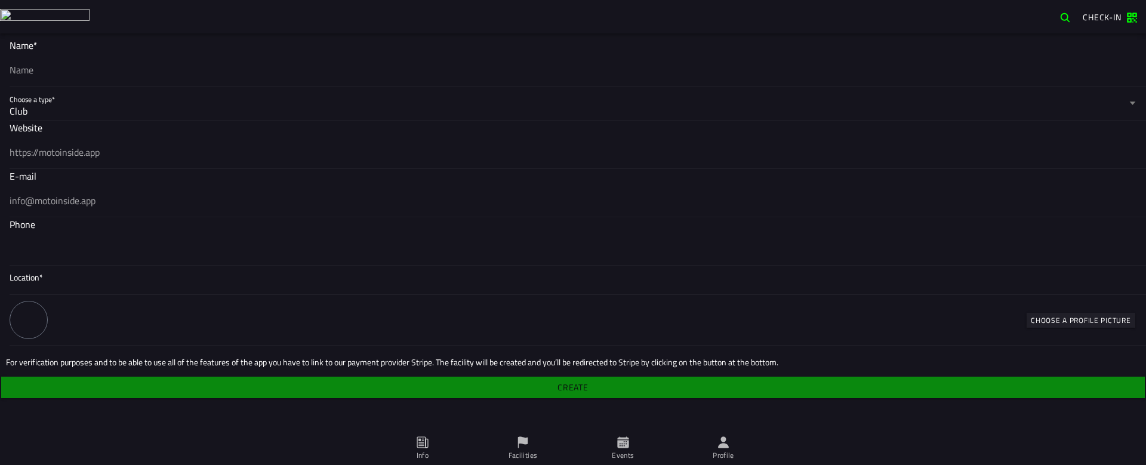
click at [39, 13] on img at bounding box center [45, 17] width 90 height 16
